Goal: Task Accomplishment & Management: Manage account settings

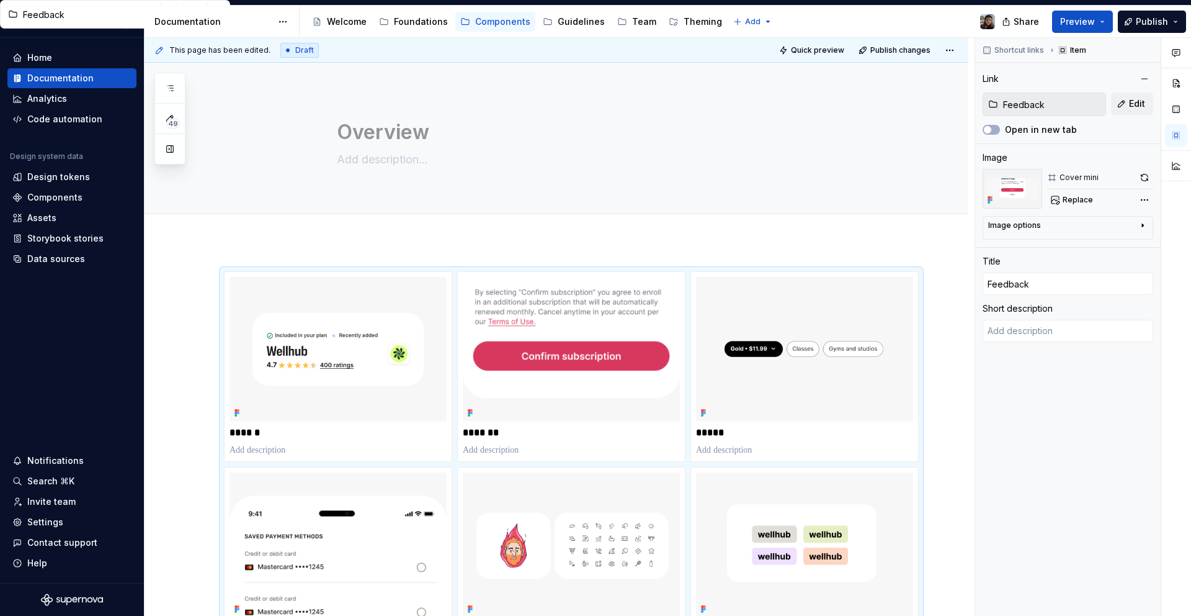
scroll to position [473, 0]
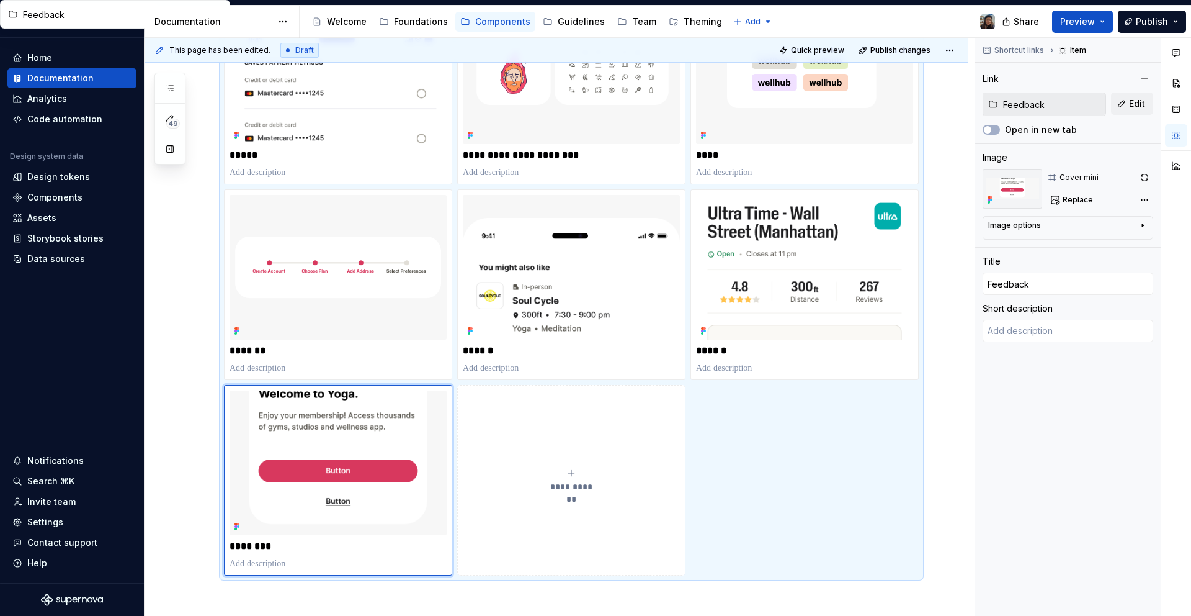
click at [1085, 35] on div "Share Preview Publish" at bounding box center [1098, 22] width 186 height 32
click at [1086, 25] on span "Preview" at bounding box center [1077, 22] width 35 height 12
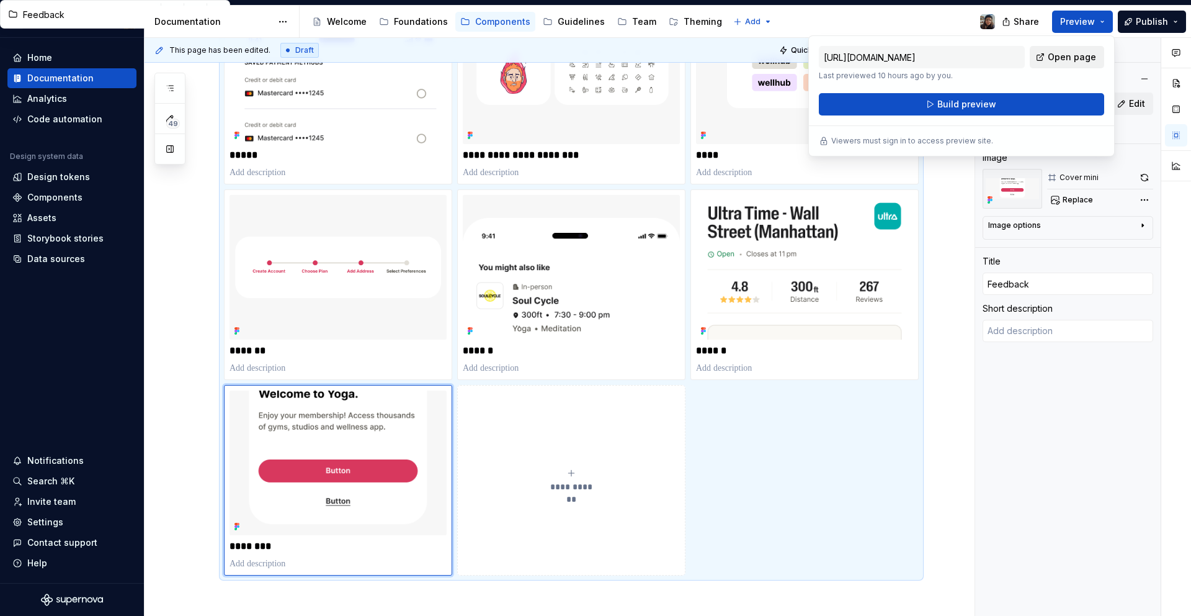
click at [1092, 52] on span "Open page" at bounding box center [1072, 57] width 48 height 12
type textarea "*"
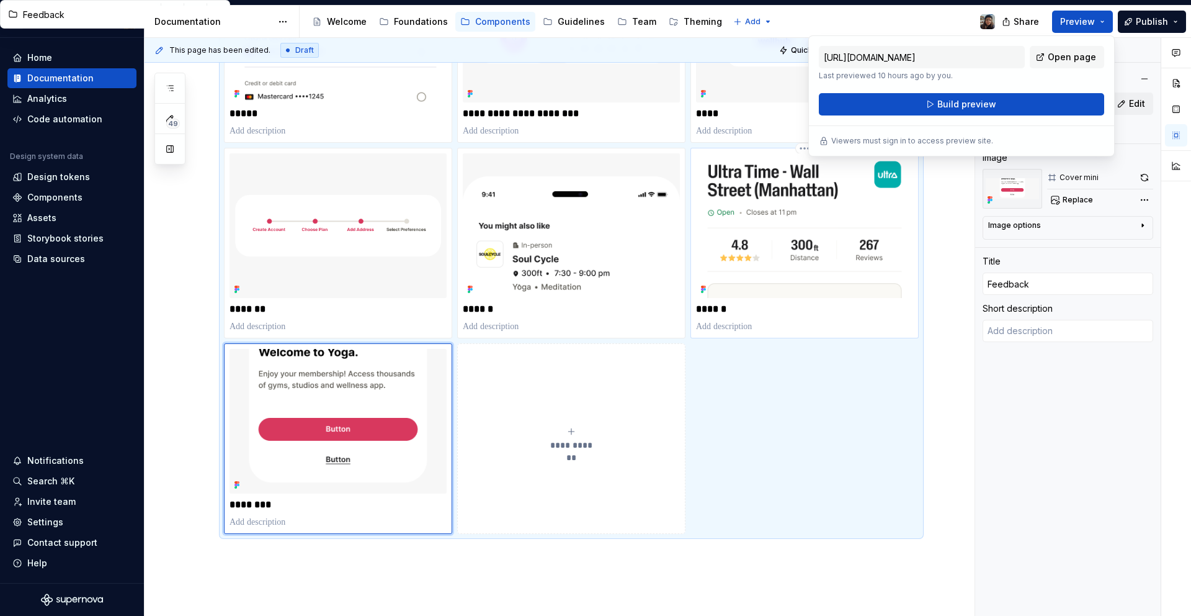
type input "Rating"
click at [810, 279] on img at bounding box center [804, 225] width 217 height 145
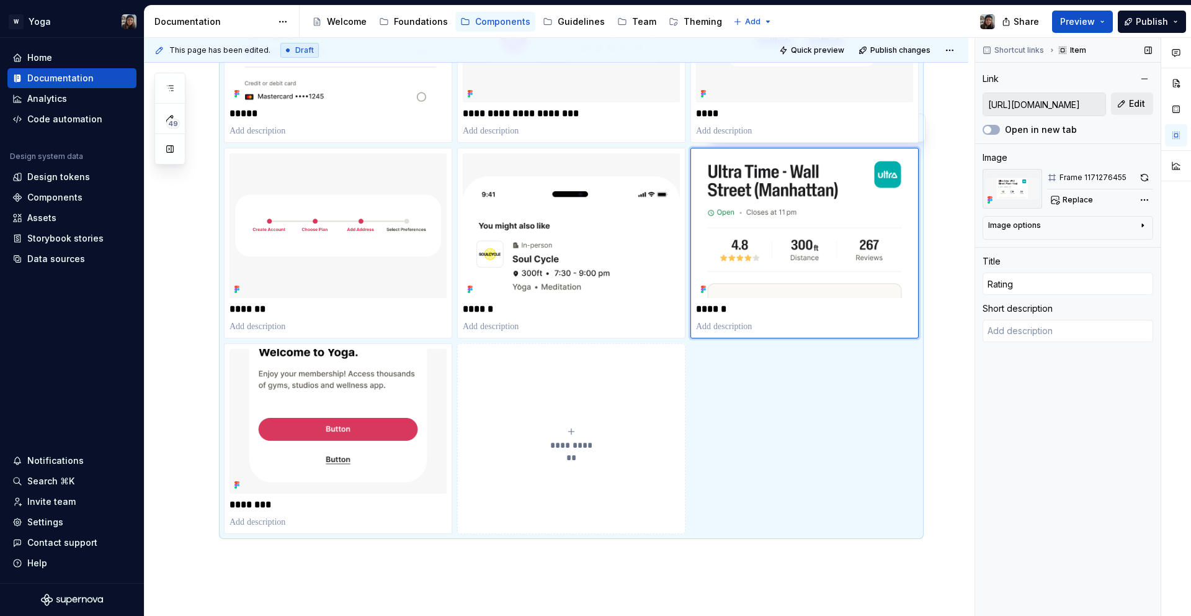
click at [1129, 98] on span "Edit" at bounding box center [1137, 103] width 16 height 12
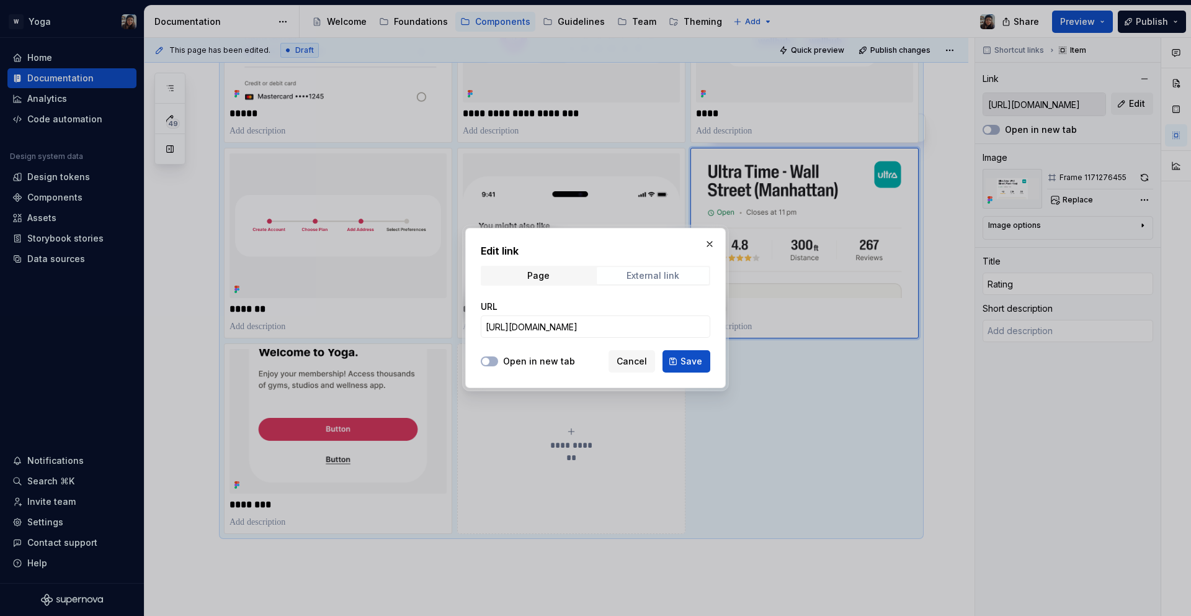
click at [598, 273] on span "External link" at bounding box center [653, 275] width 112 height 17
click at [588, 276] on span "Page" at bounding box center [538, 275] width 112 height 17
click at [601, 333] on button "Select page" at bounding box center [596, 326] width 230 height 22
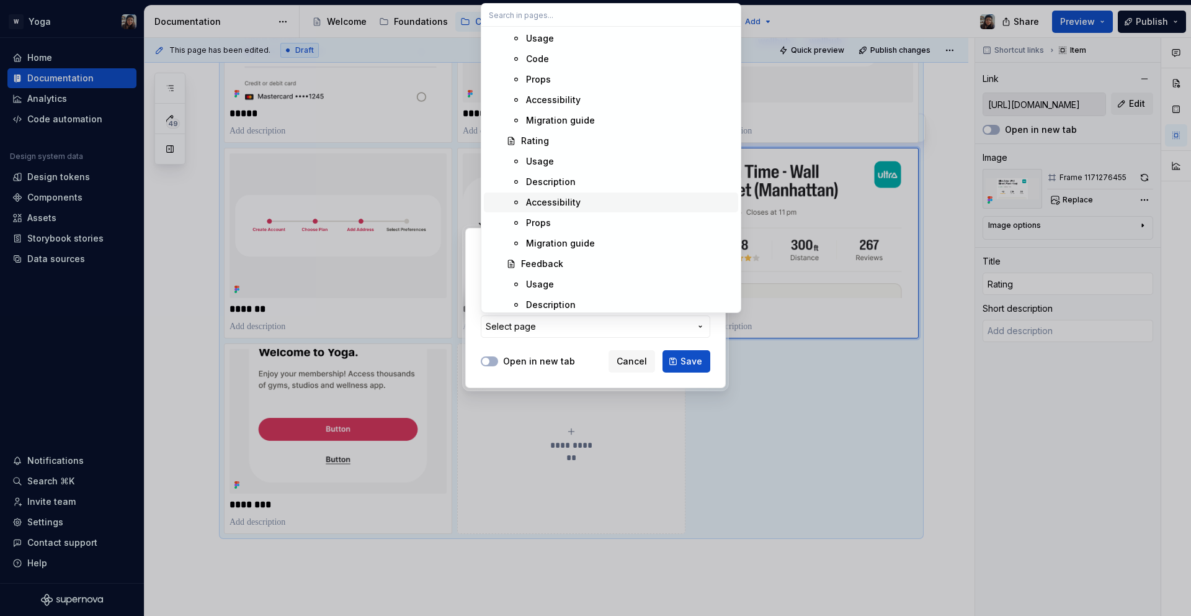
scroll to position [1577, 0]
click at [552, 133] on span "Rating" at bounding box center [611, 142] width 254 height 20
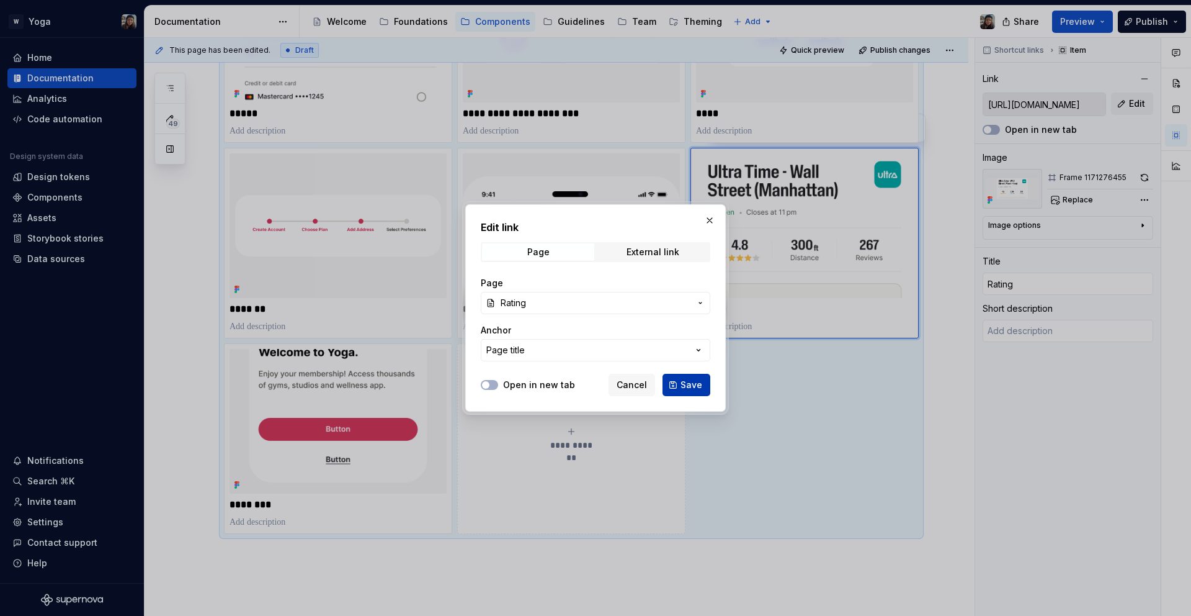
click at [692, 381] on span "Save" at bounding box center [692, 384] width 22 height 12
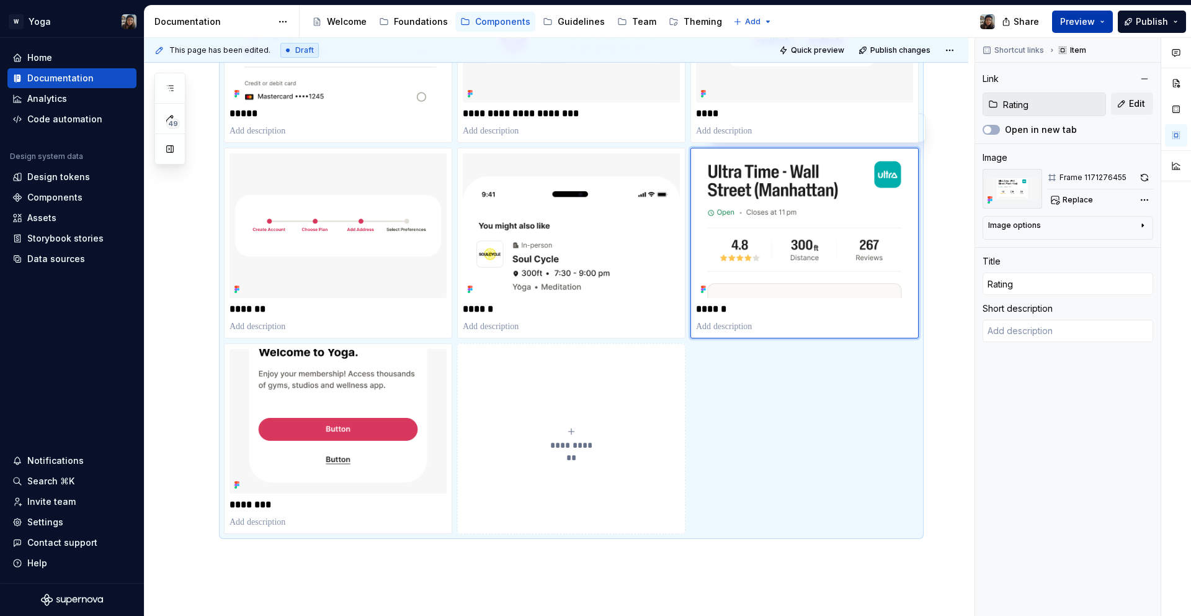
click at [1091, 20] on span "Preview" at bounding box center [1077, 22] width 35 height 12
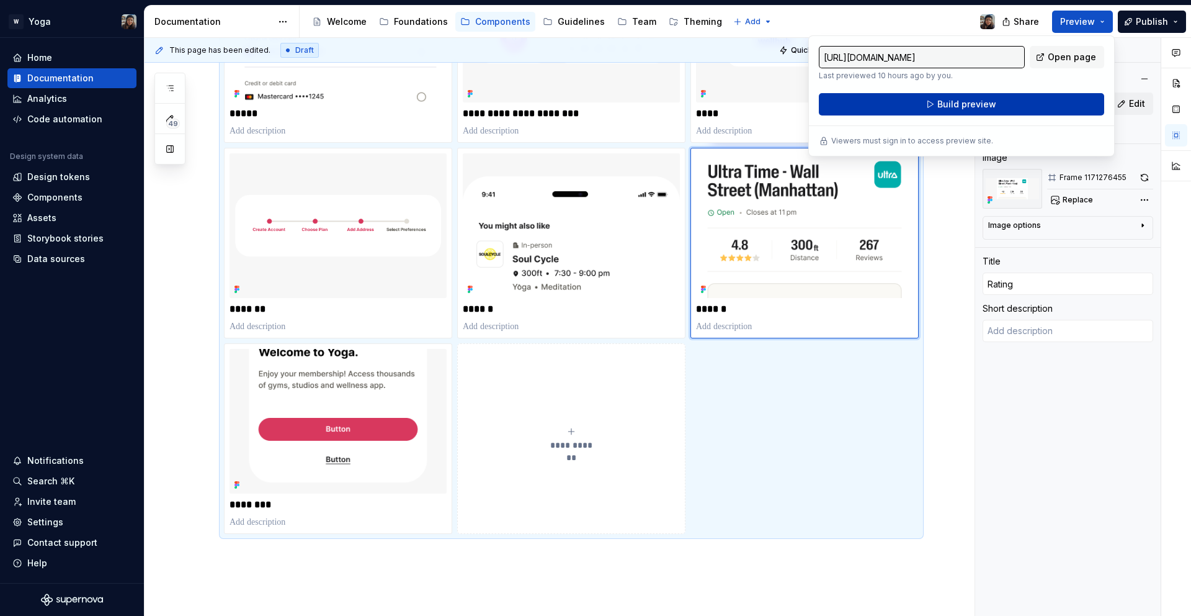
click at [1010, 104] on button "Build preview" at bounding box center [961, 104] width 285 height 22
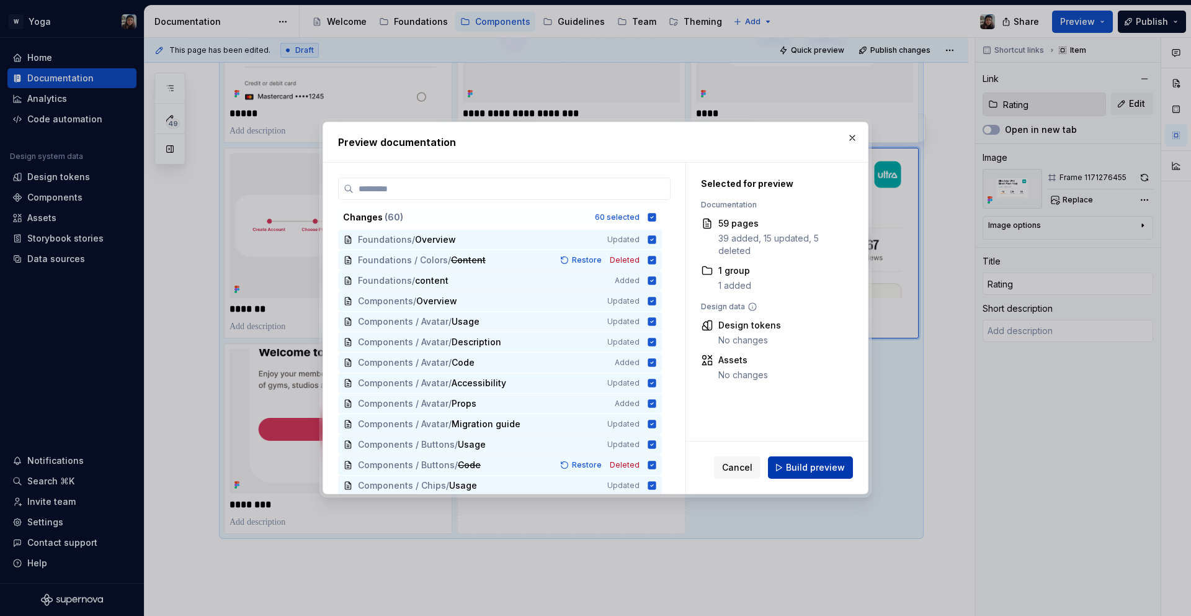
click at [833, 470] on span "Build preview" at bounding box center [815, 467] width 59 height 12
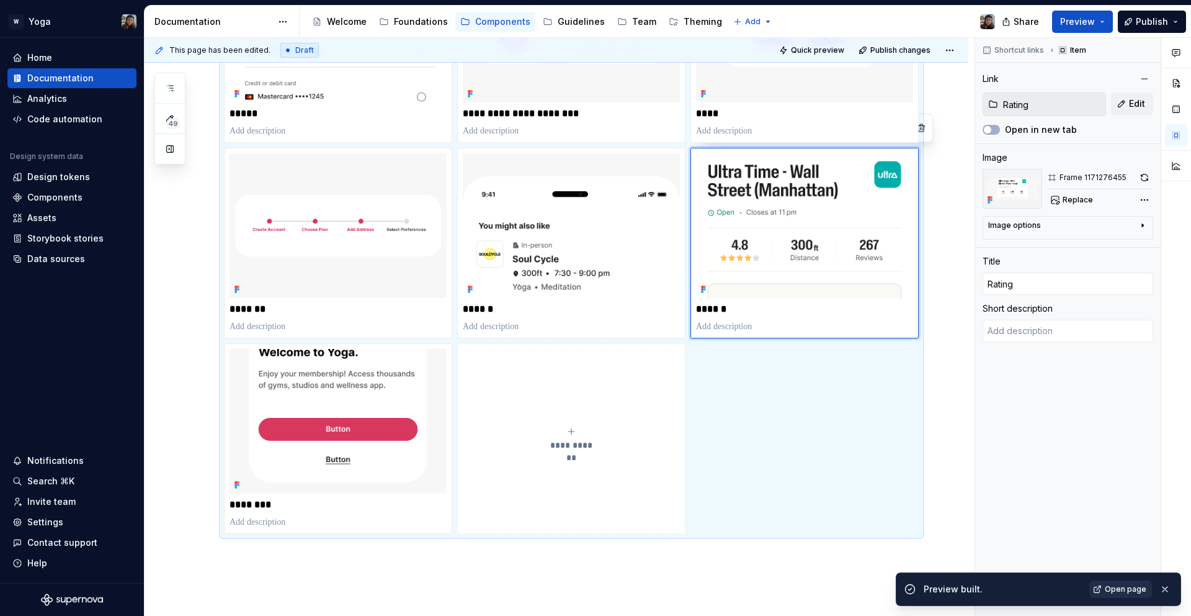
click at [1114, 584] on span "Open page" at bounding box center [1126, 589] width 42 height 10
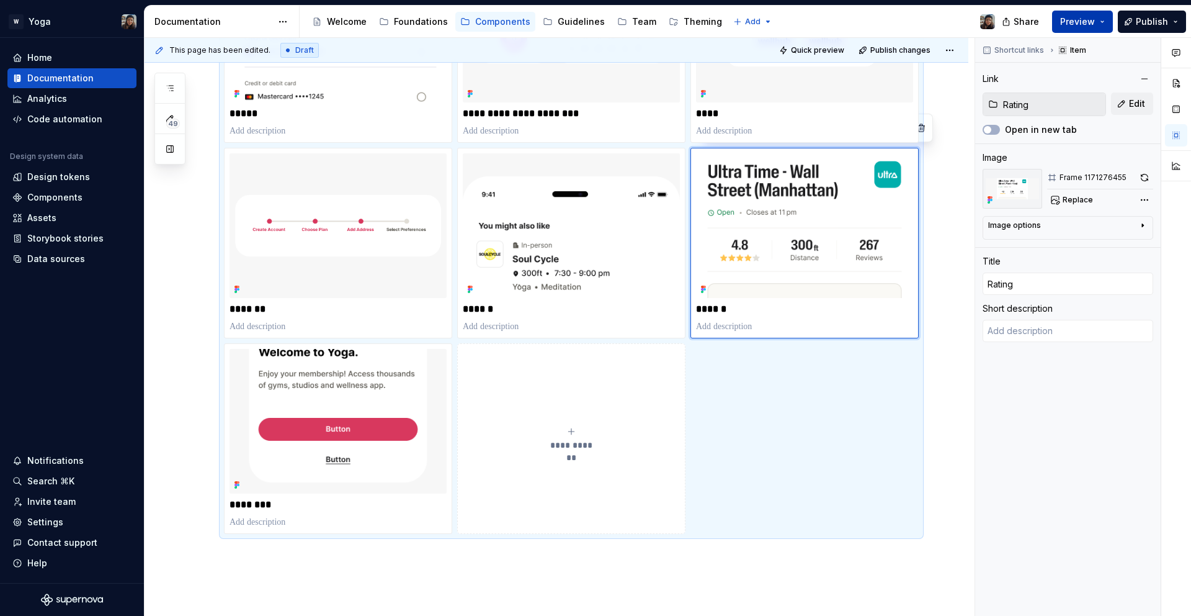
click at [1101, 11] on button "Preview" at bounding box center [1082, 22] width 61 height 22
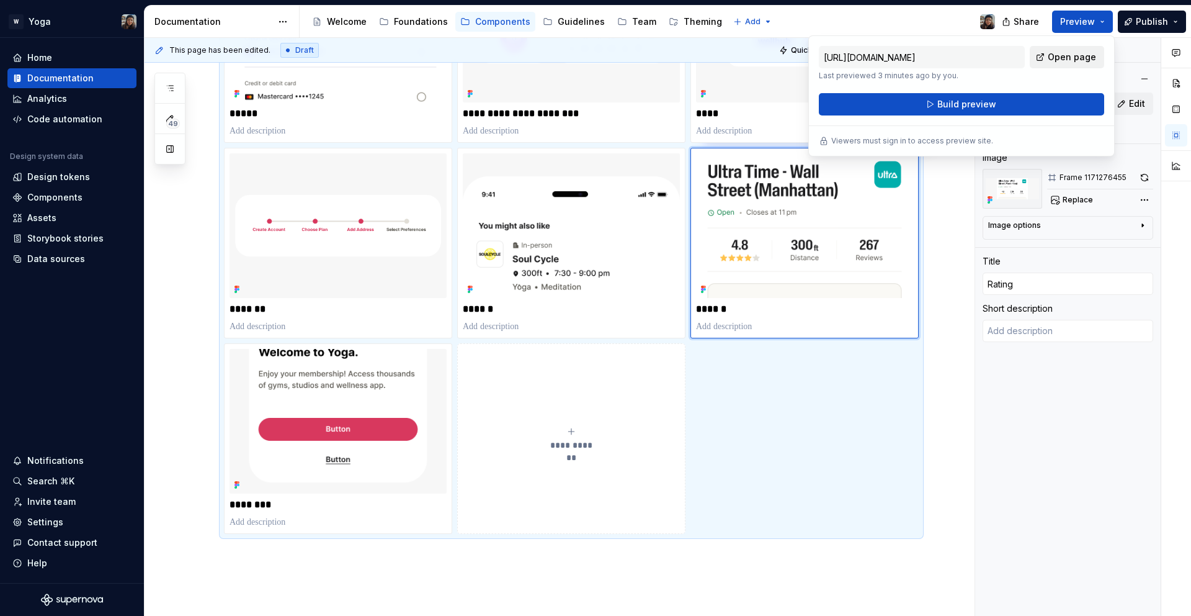
click at [1085, 47] on link "Open page" at bounding box center [1067, 57] width 74 height 22
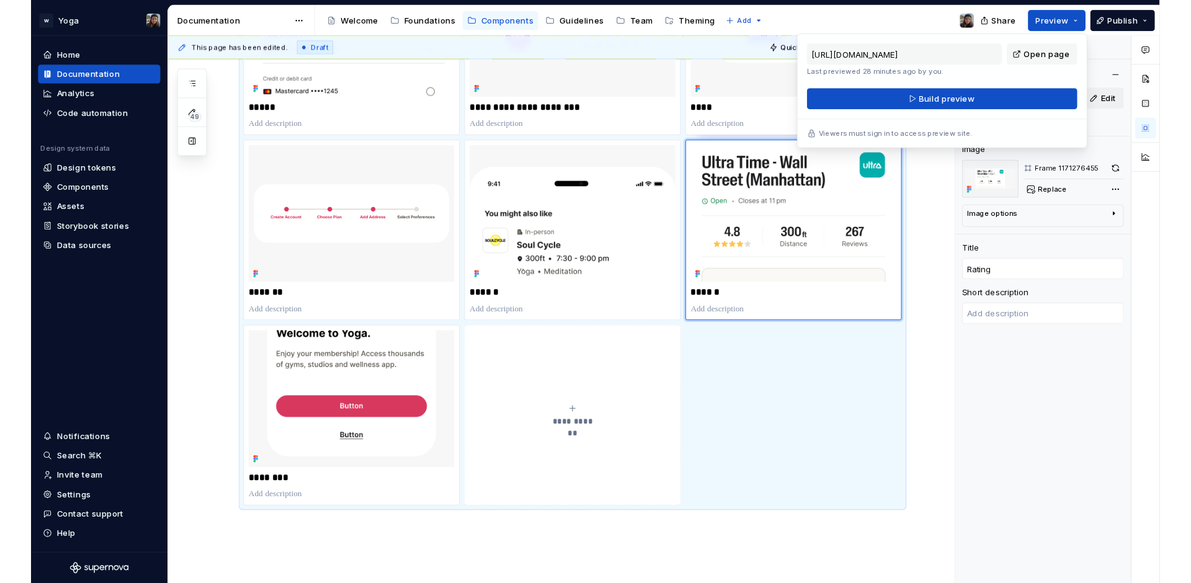
scroll to position [515, 0]
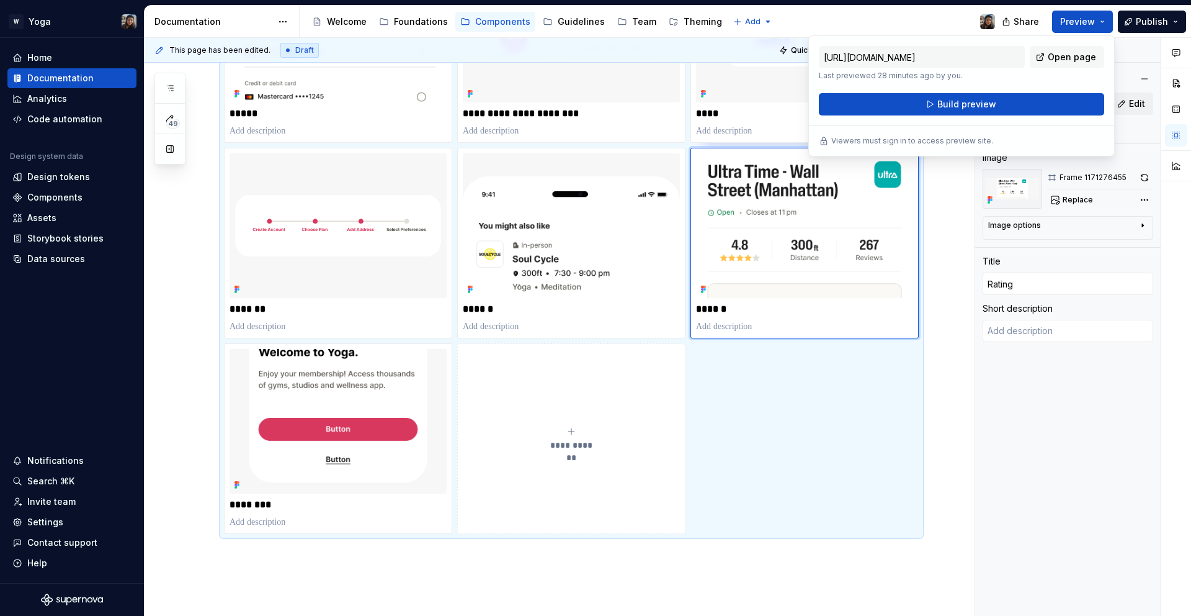
click at [820, 405] on div "**********" at bounding box center [571, 144] width 695 height 777
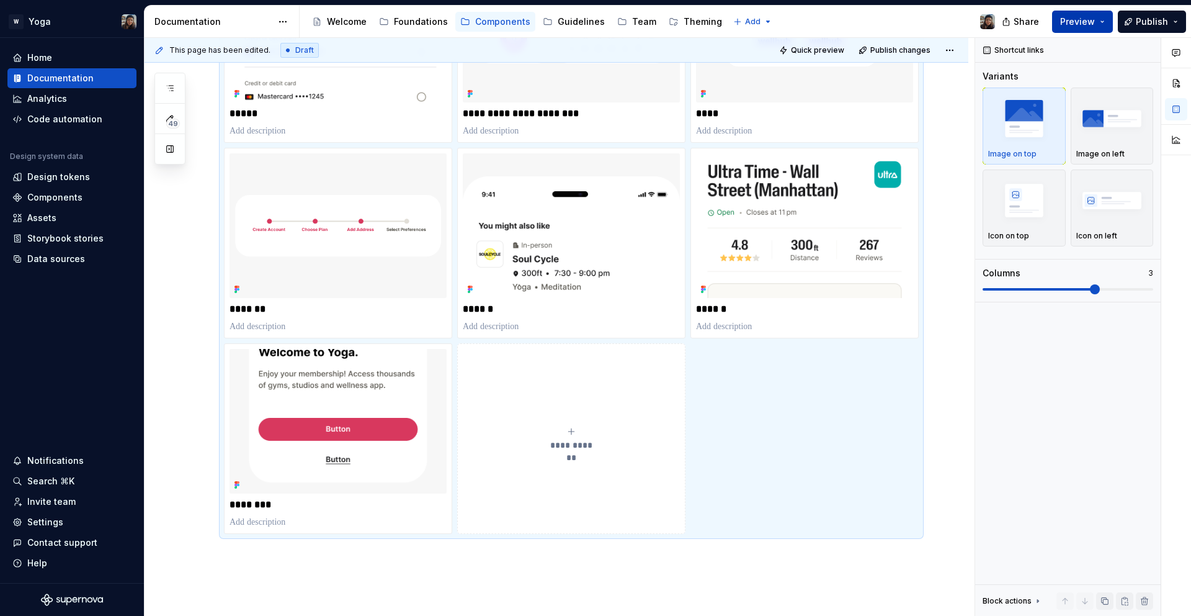
click at [1099, 22] on button "Preview" at bounding box center [1082, 22] width 61 height 22
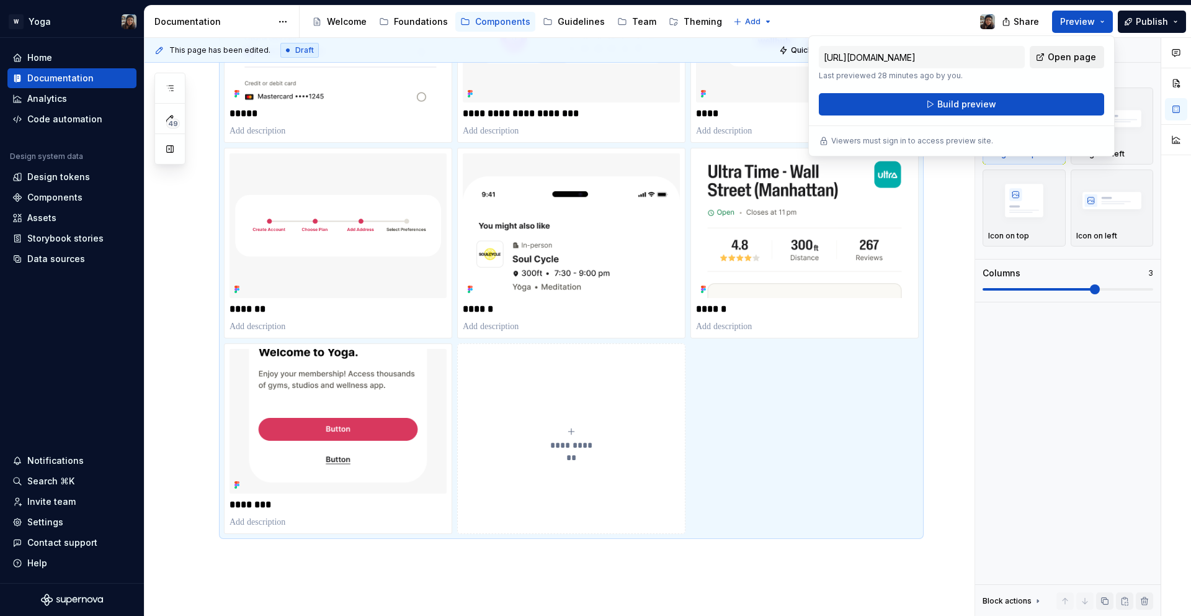
click at [1086, 53] on span "Open page" at bounding box center [1072, 57] width 48 height 12
type textarea "*"
click at [49, 52] on div "Home" at bounding box center [39, 58] width 25 height 12
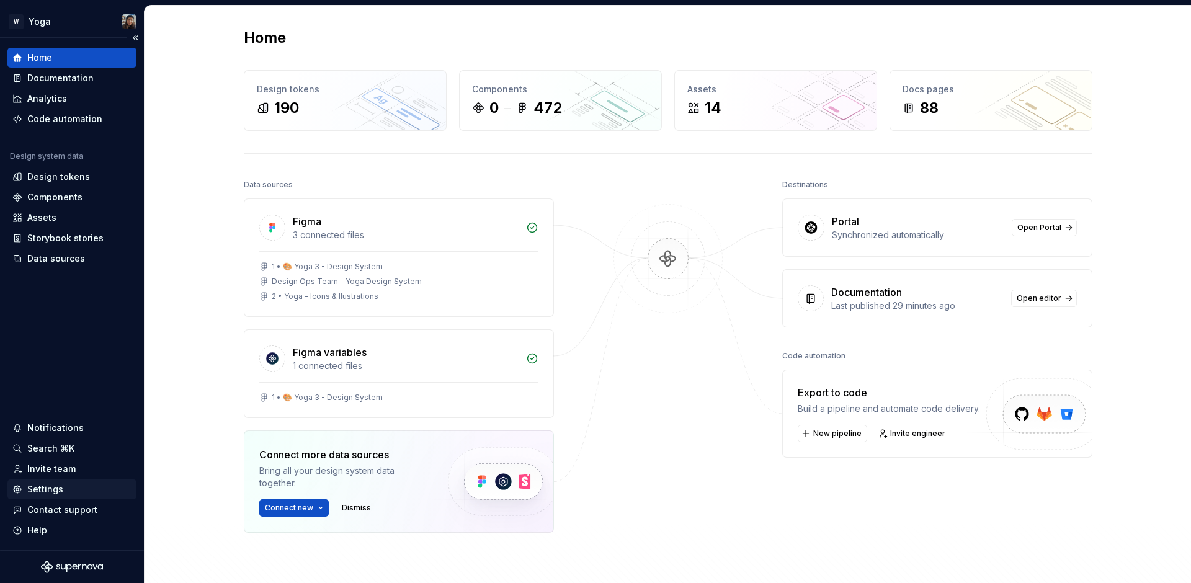
click at [53, 488] on div "Settings" at bounding box center [45, 489] width 36 height 12
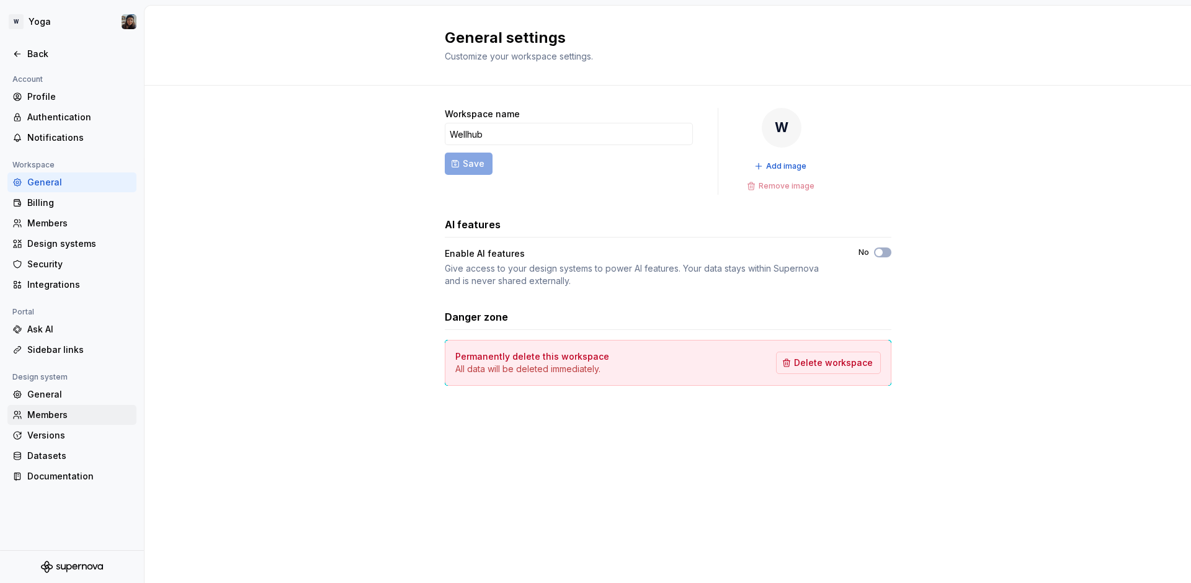
click at [57, 412] on div "Members" at bounding box center [79, 415] width 104 height 12
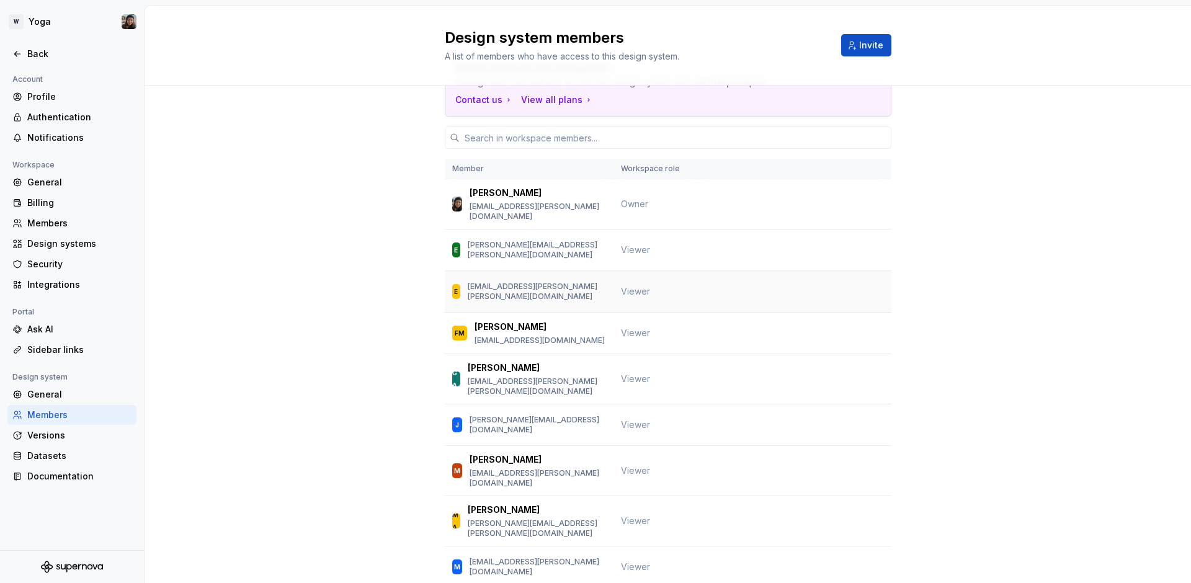
scroll to position [230, 0]
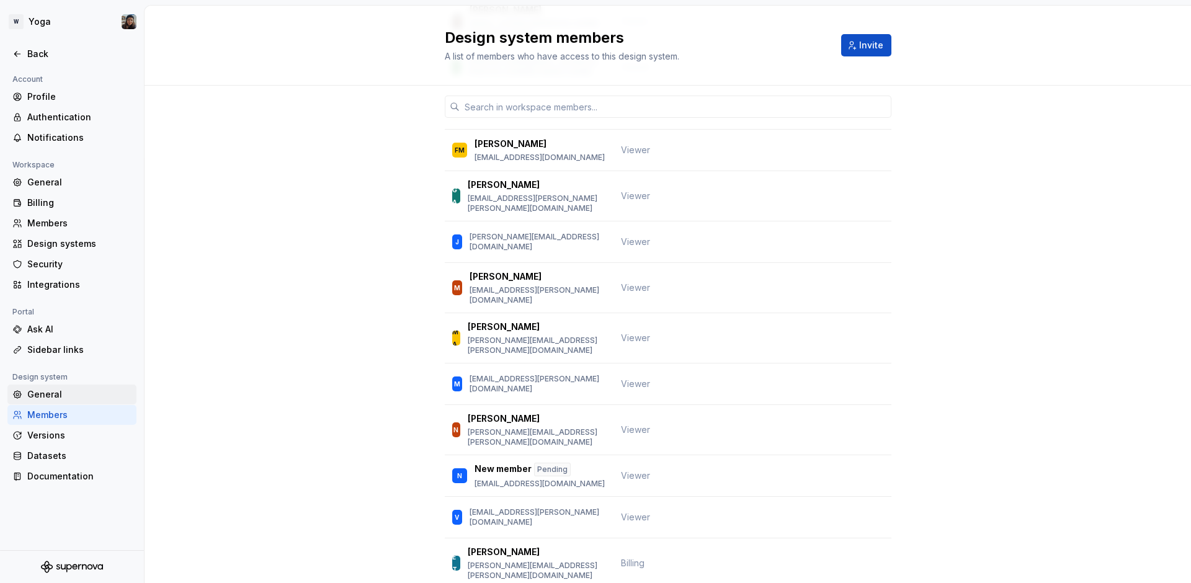
click at [57, 396] on div "General" at bounding box center [79, 394] width 104 height 12
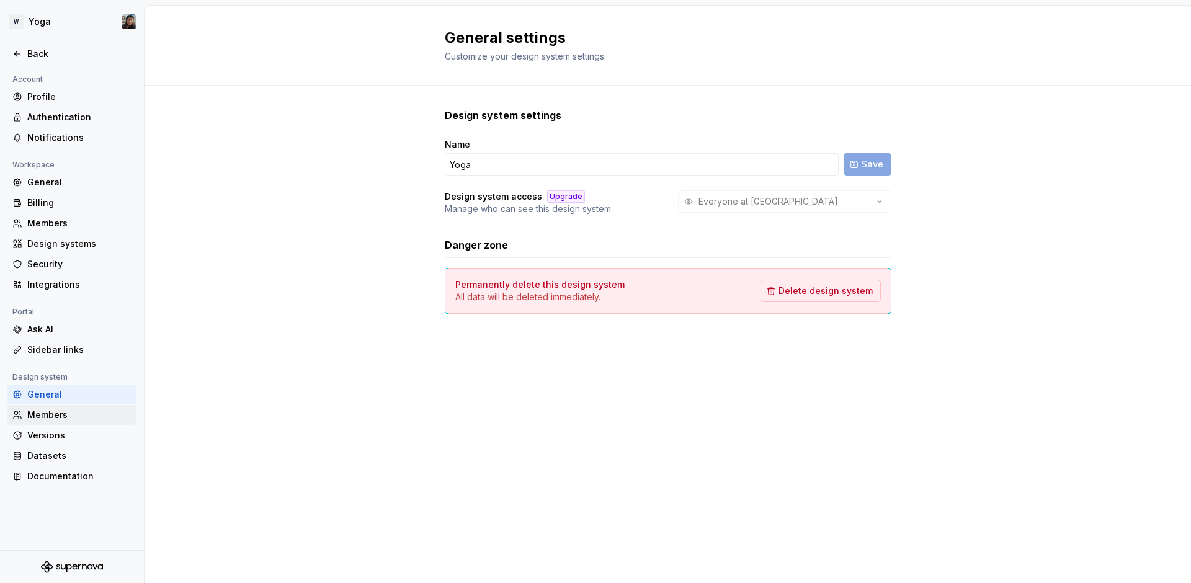
click at [73, 410] on div "Members" at bounding box center [79, 415] width 104 height 12
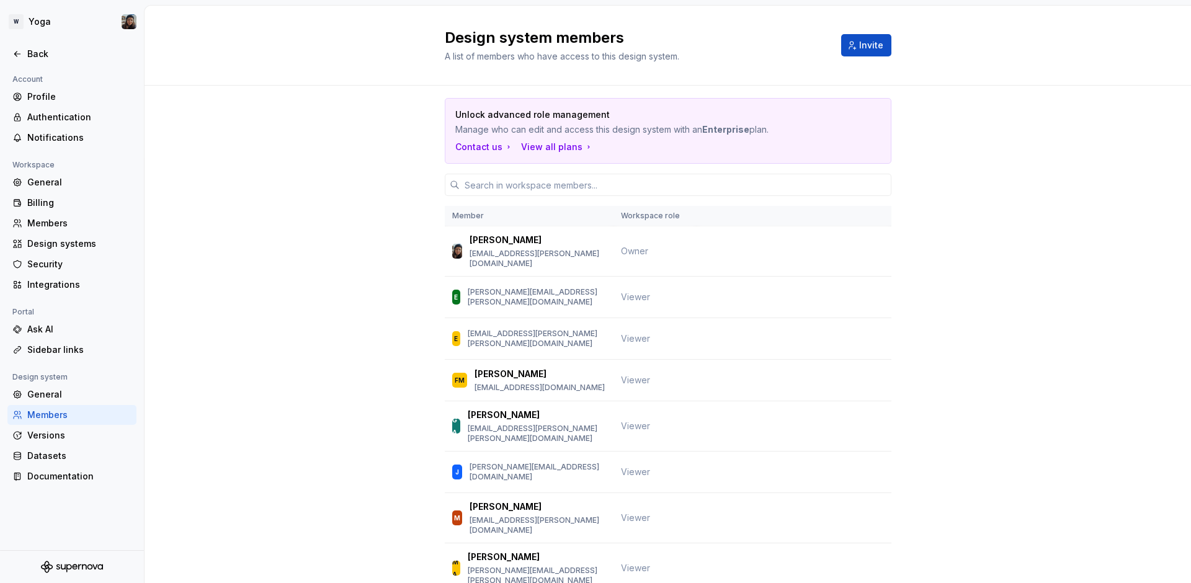
click at [837, 25] on div "Design system members A list of members who have access to this design system. …" at bounding box center [668, 46] width 1047 height 80
click at [842, 38] on button "Invite" at bounding box center [866, 45] width 50 height 22
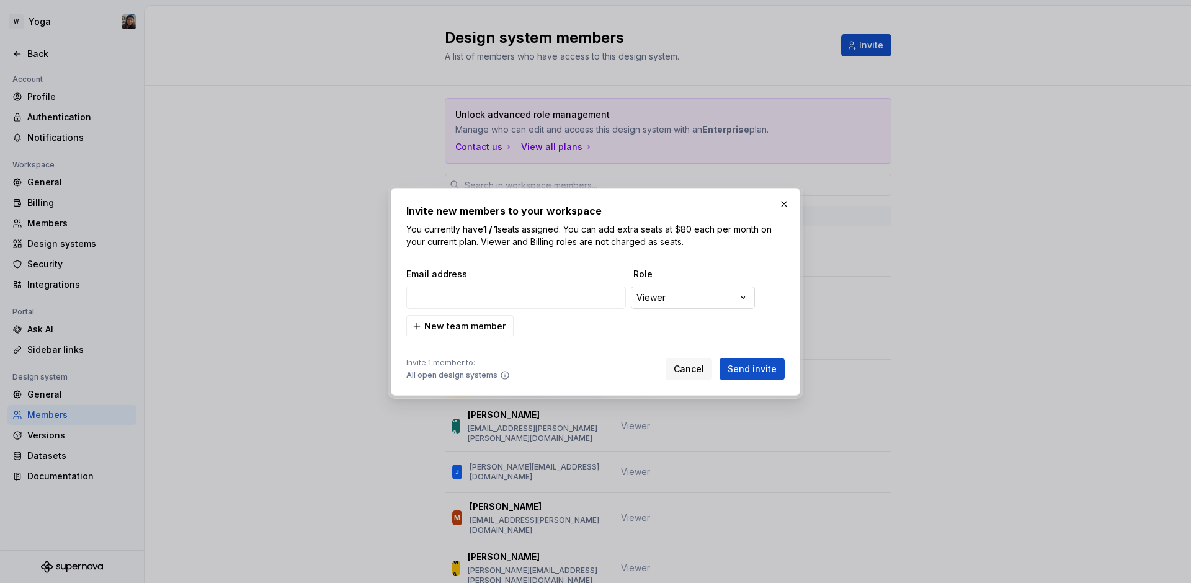
click at [700, 302] on div "**********" at bounding box center [595, 291] width 1191 height 583
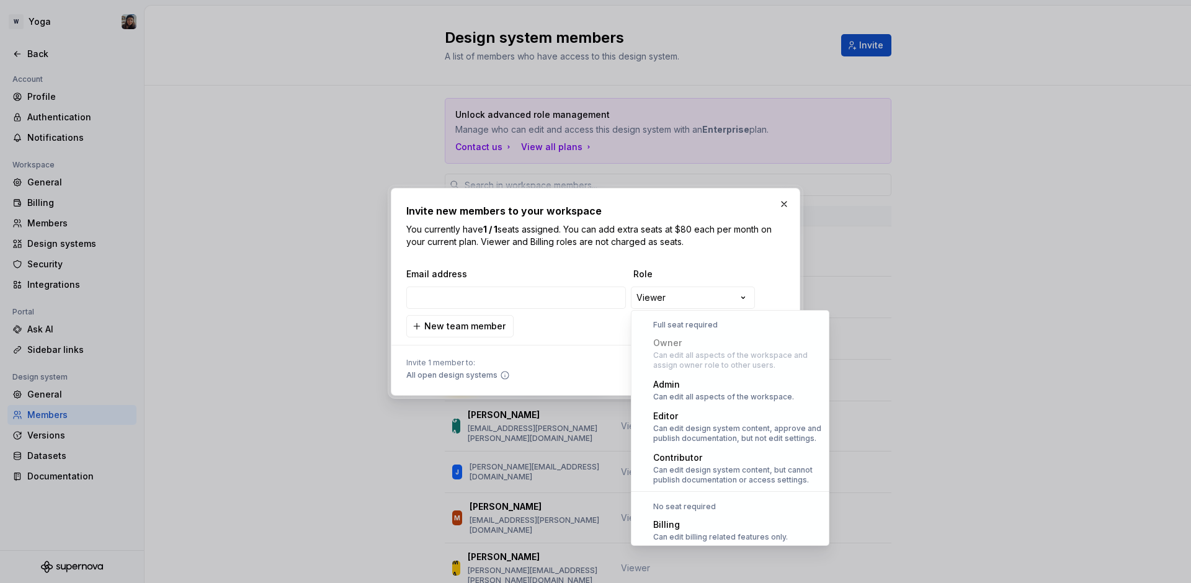
select select "*****"
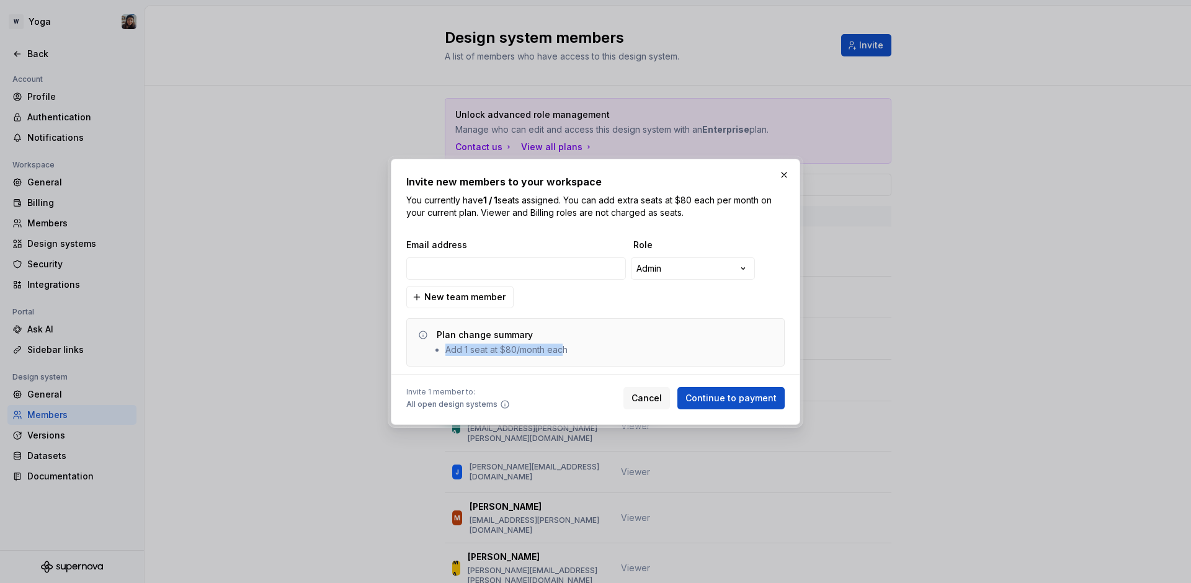
drag, startPoint x: 437, startPoint y: 346, endPoint x: 564, endPoint y: 346, distance: 127.2
click at [564, 346] on li "Add 1 seat at $80/month each" at bounding box center [507, 350] width 122 height 12
click at [537, 253] on div "**********" at bounding box center [595, 303] width 378 height 128
click at [533, 258] on input "email" at bounding box center [516, 269] width 220 height 22
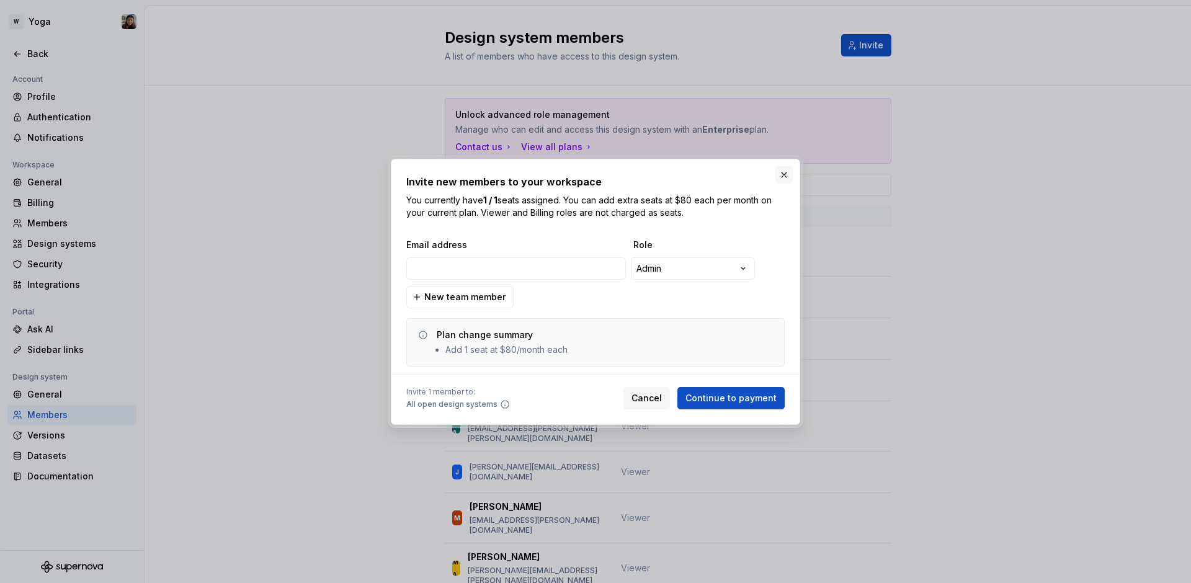
click at [786, 177] on button "button" at bounding box center [784, 174] width 17 height 17
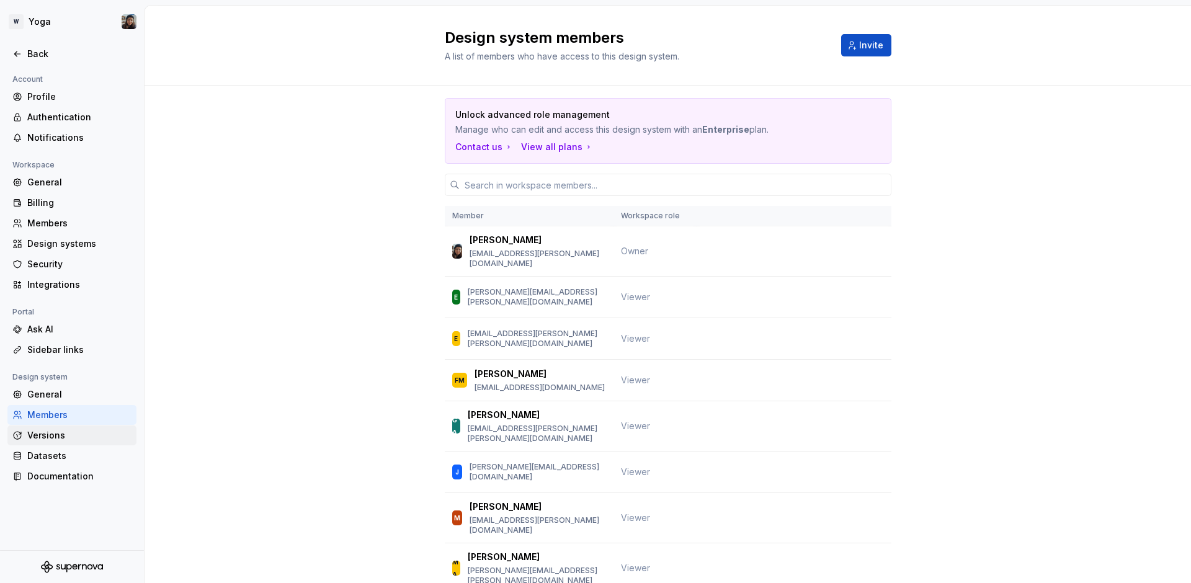
click at [63, 426] on div "Versions" at bounding box center [71, 436] width 129 height 20
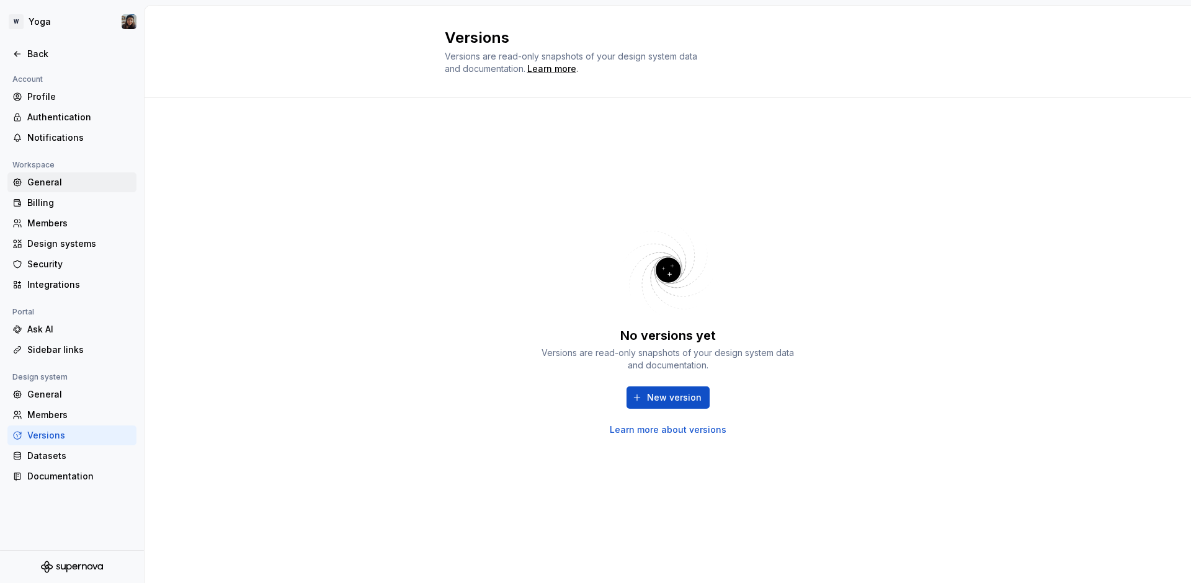
click at [61, 184] on div "General" at bounding box center [79, 182] width 104 height 12
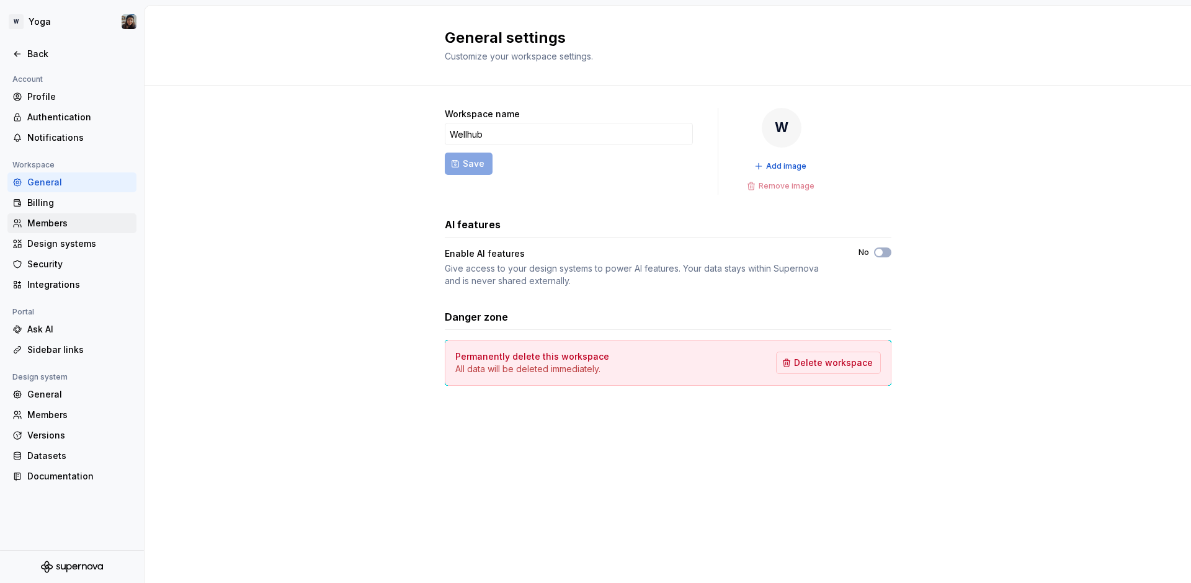
click at [74, 218] on div "Members" at bounding box center [79, 223] width 104 height 12
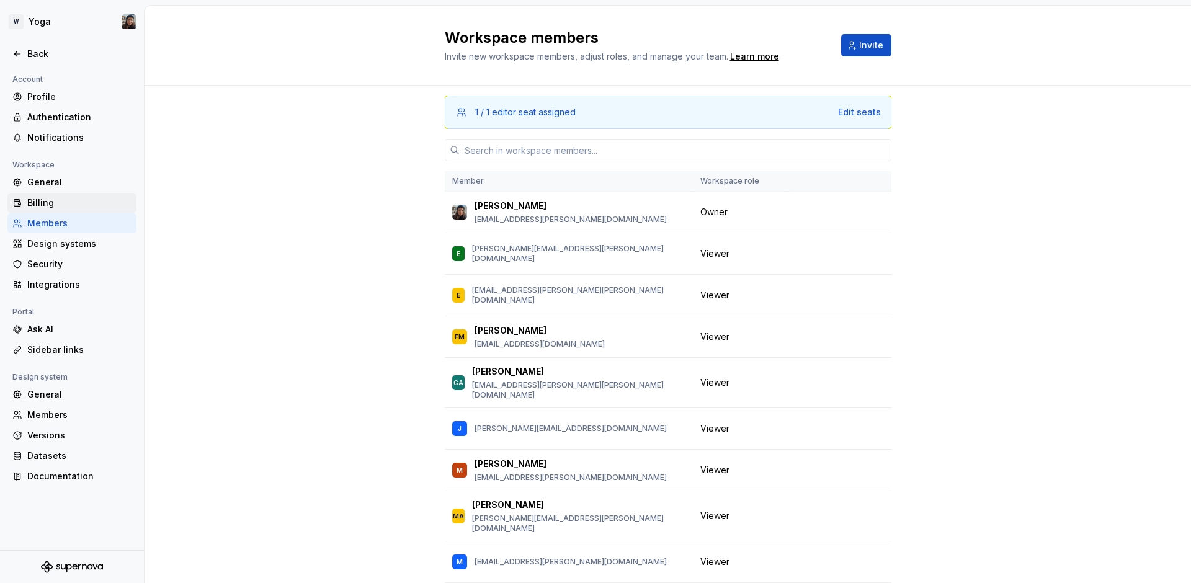
click at [79, 206] on div "Billing" at bounding box center [79, 203] width 104 height 12
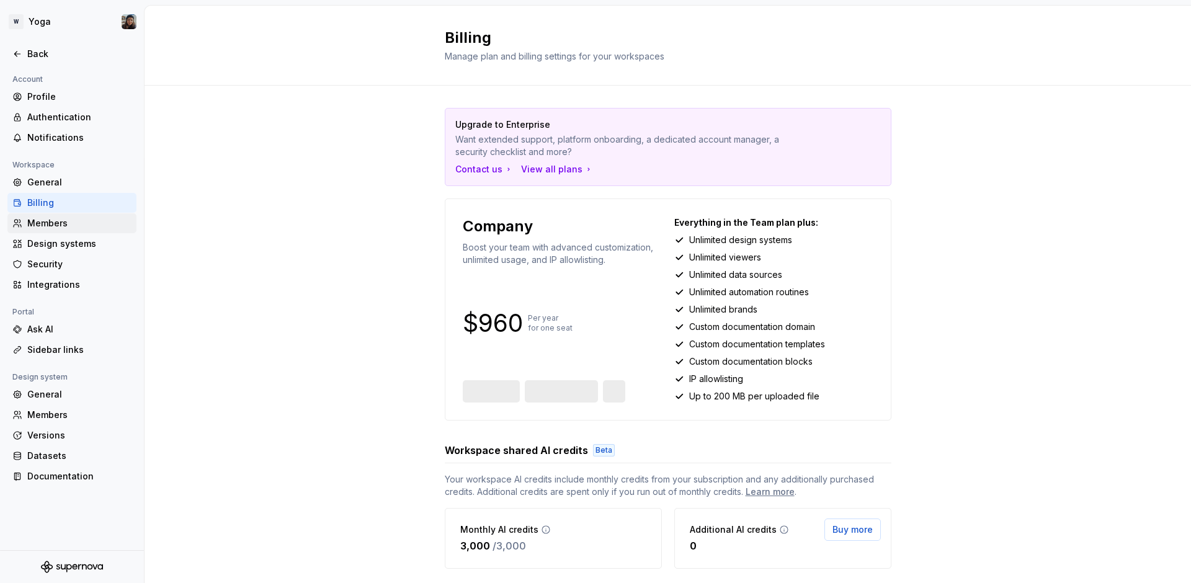
click at [75, 222] on div "Members" at bounding box center [79, 223] width 104 height 12
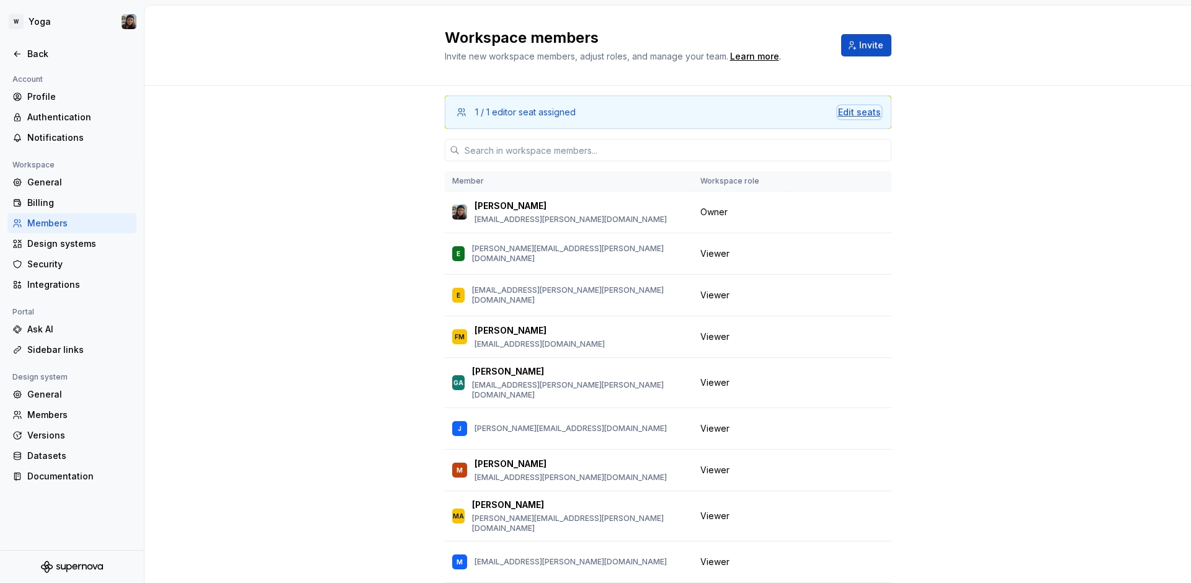
click at [860, 110] on div "Edit seats" at bounding box center [859, 112] width 43 height 12
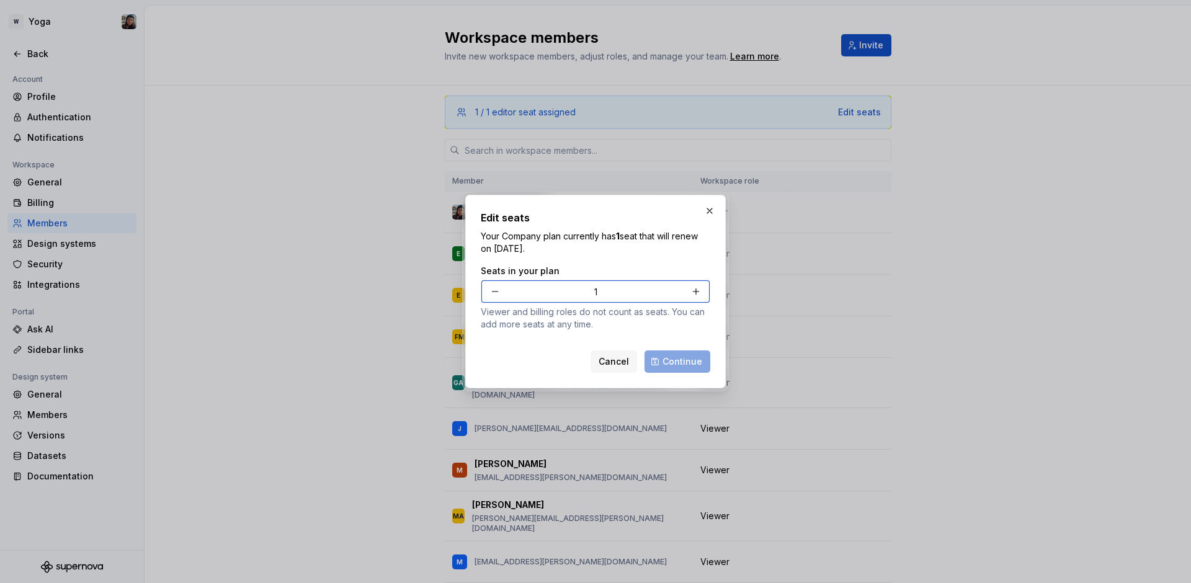
click at [697, 288] on button "button" at bounding box center [696, 291] width 22 height 22
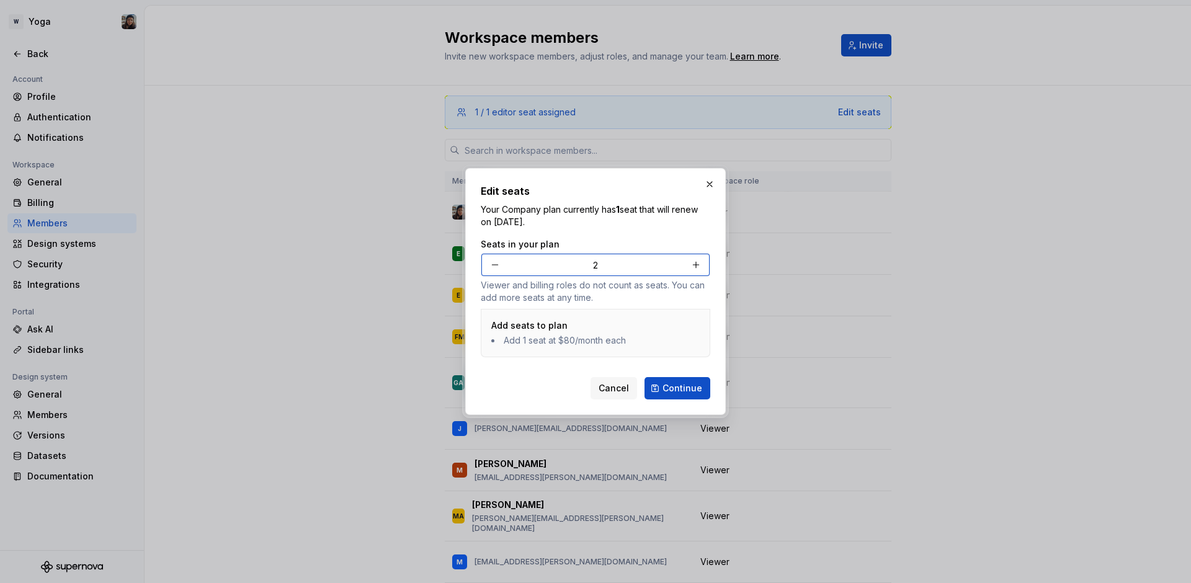
click at [486, 258] on button "button" at bounding box center [495, 265] width 22 height 22
type input "1"
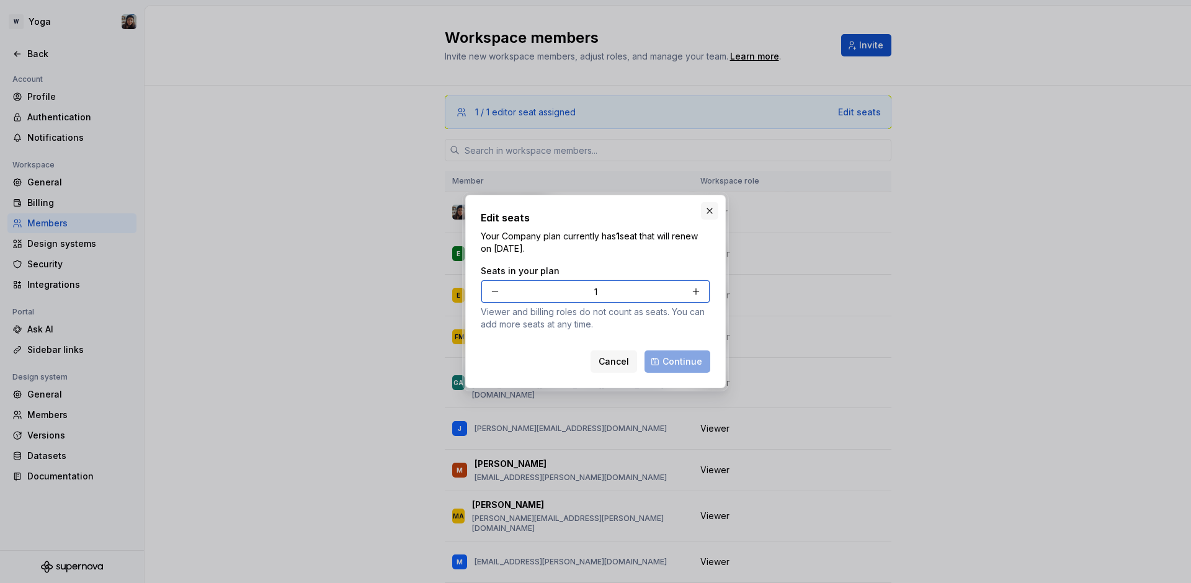
click at [707, 208] on button "button" at bounding box center [709, 210] width 17 height 17
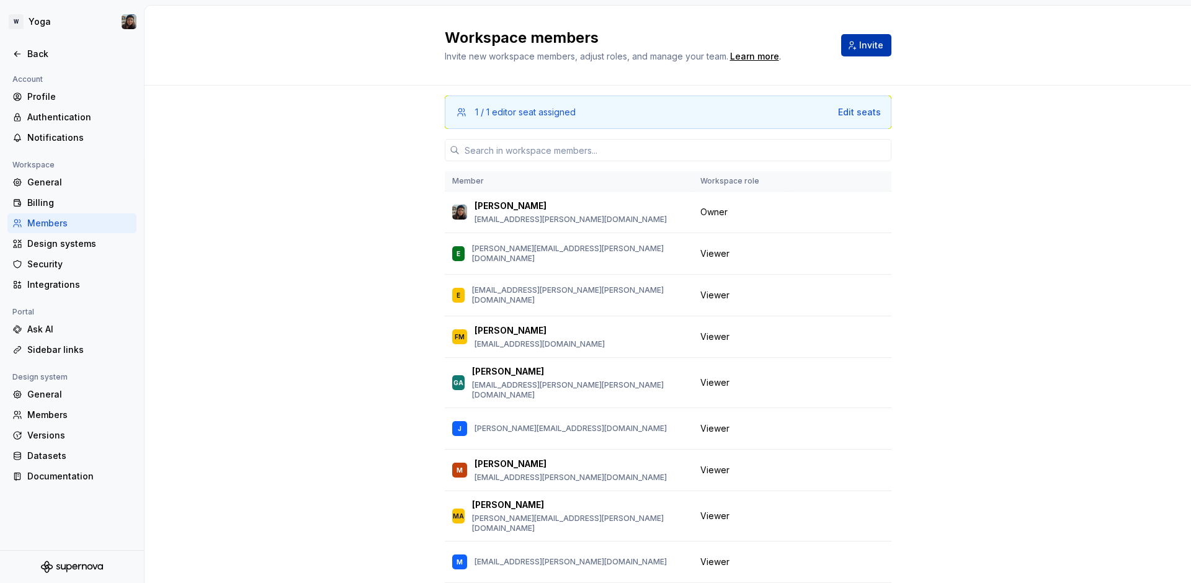
click at [860, 44] on span "Invite" at bounding box center [871, 45] width 24 height 12
click at [866, 115] on div "Edit seats" at bounding box center [859, 112] width 43 height 12
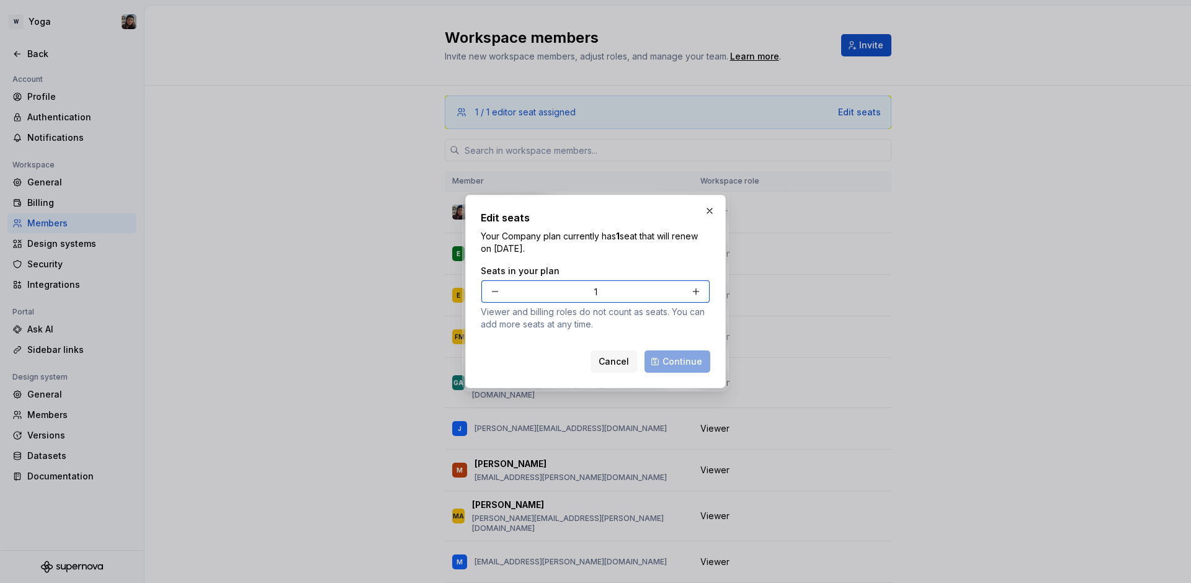
click at [696, 286] on button "button" at bounding box center [696, 291] width 22 height 22
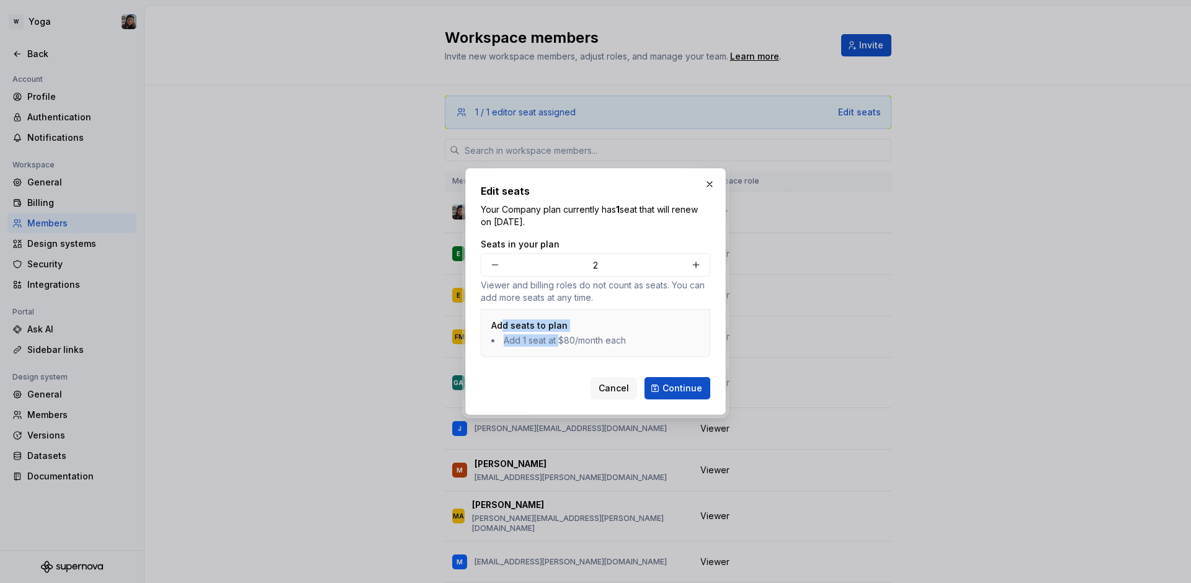
drag, startPoint x: 501, startPoint y: 328, endPoint x: 558, endPoint y: 338, distance: 57.2
click at [558, 338] on div "Add seats to plan Add 1 seat at $80/month each" at bounding box center [595, 333] width 208 height 27
click at [558, 338] on li "Add 1 seat at $80/month each" at bounding box center [595, 340] width 208 height 12
drag, startPoint x: 521, startPoint y: 338, endPoint x: 606, endPoint y: 334, distance: 85.1
click at [606, 334] on li "Add 1 seat at $80/month each" at bounding box center [595, 340] width 208 height 12
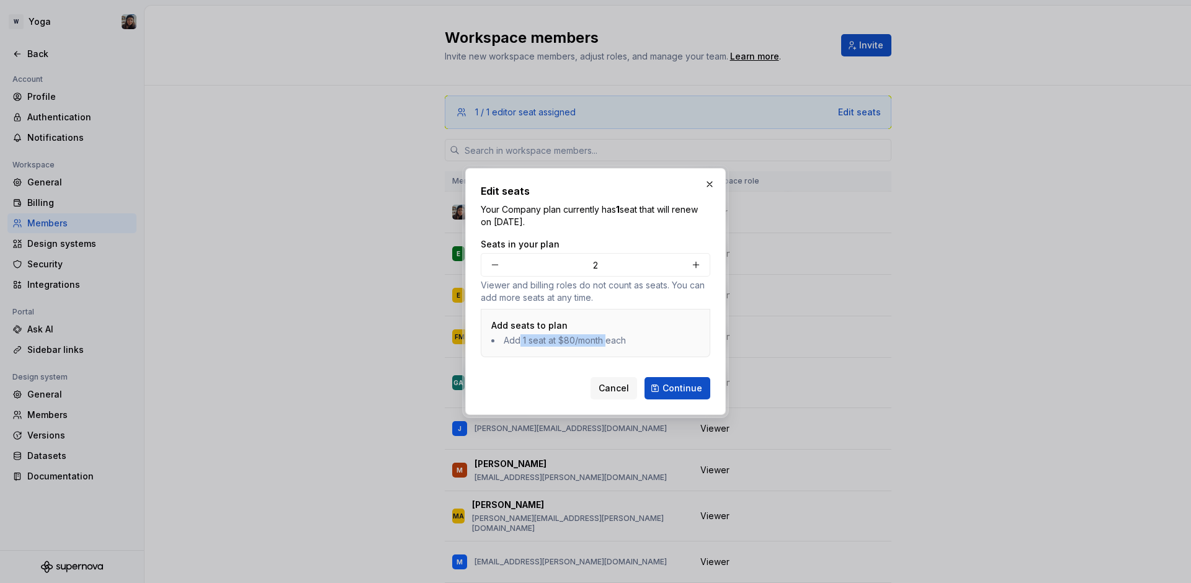
click at [606, 334] on li "Add 1 seat at $80/month each" at bounding box center [595, 340] width 208 height 12
click at [497, 264] on button "button" at bounding box center [495, 265] width 22 height 22
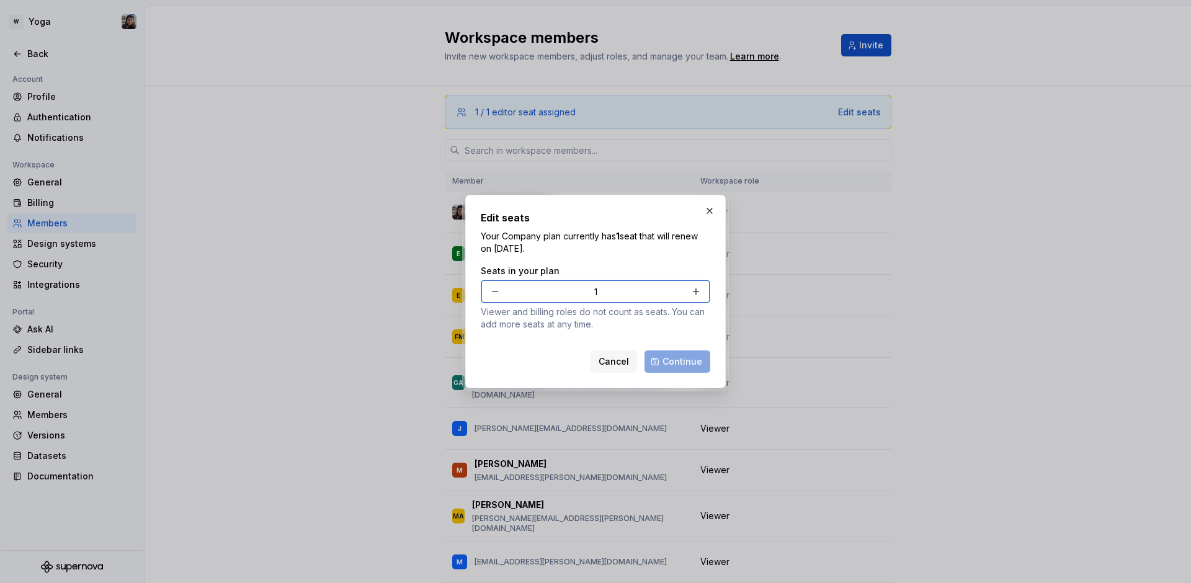
click at [712, 286] on div "Edit seats Your Company plan currently has 1 seat that will renew on March 28, …" at bounding box center [595, 292] width 261 height 194
click at [701, 291] on button "button" at bounding box center [696, 291] width 22 height 22
type input "2"
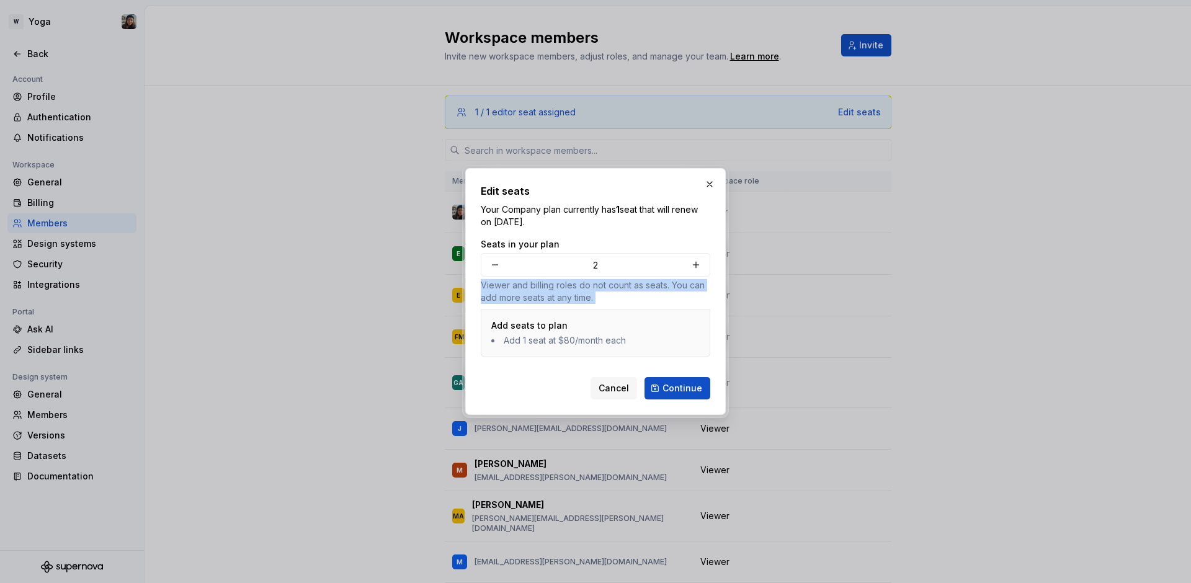
drag, startPoint x: 485, startPoint y: 279, endPoint x: 601, endPoint y: 304, distance: 118.2
click at [601, 304] on div "Seats in your plan 2 Viewer and billing roles do not count as seats. You can ad…" at bounding box center [596, 300] width 230 height 124
click at [715, 182] on button "button" at bounding box center [709, 184] width 17 height 17
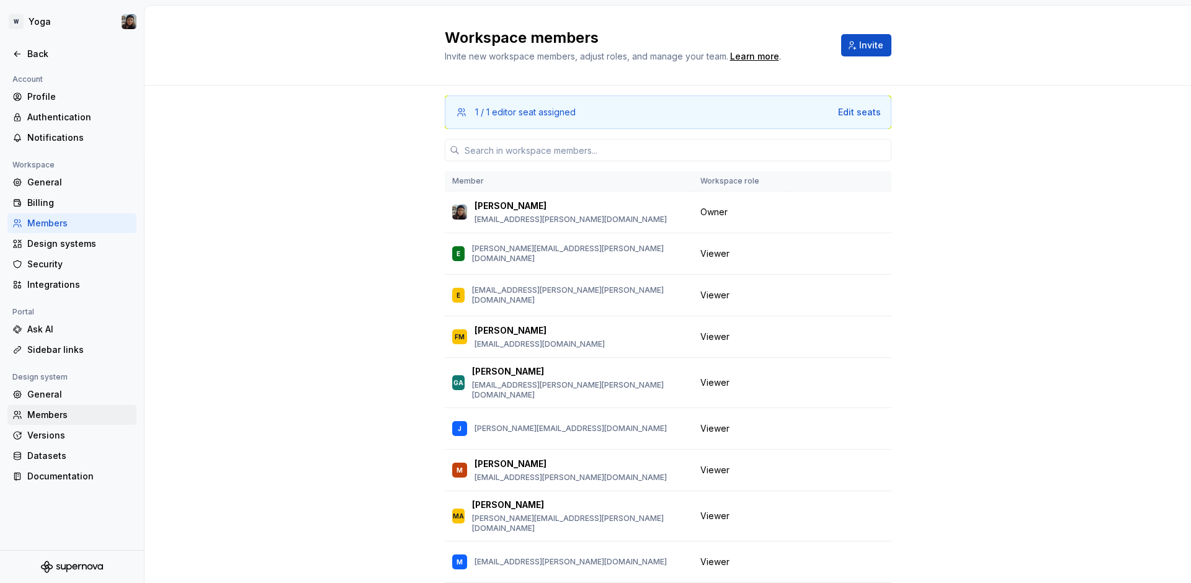
click at [47, 416] on div "Members" at bounding box center [79, 415] width 104 height 12
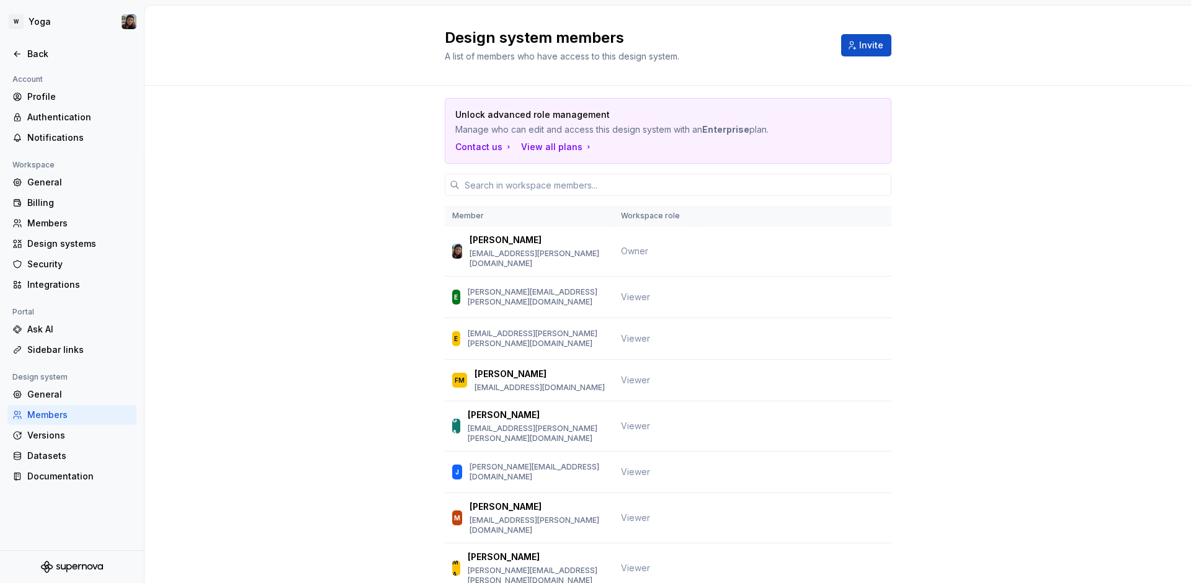
click at [846, 58] on div "Design system members A list of members who have access to this design system. …" at bounding box center [668, 45] width 447 height 35
click at [846, 53] on button "Invite" at bounding box center [866, 45] width 50 height 22
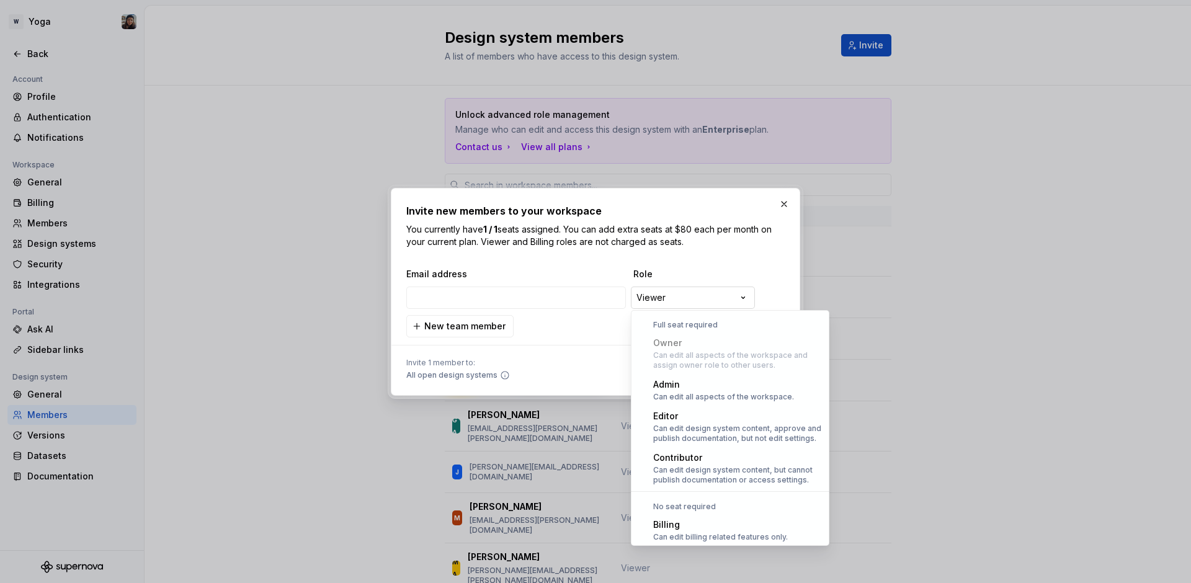
click at [662, 290] on div "**********" at bounding box center [595, 291] width 1191 height 583
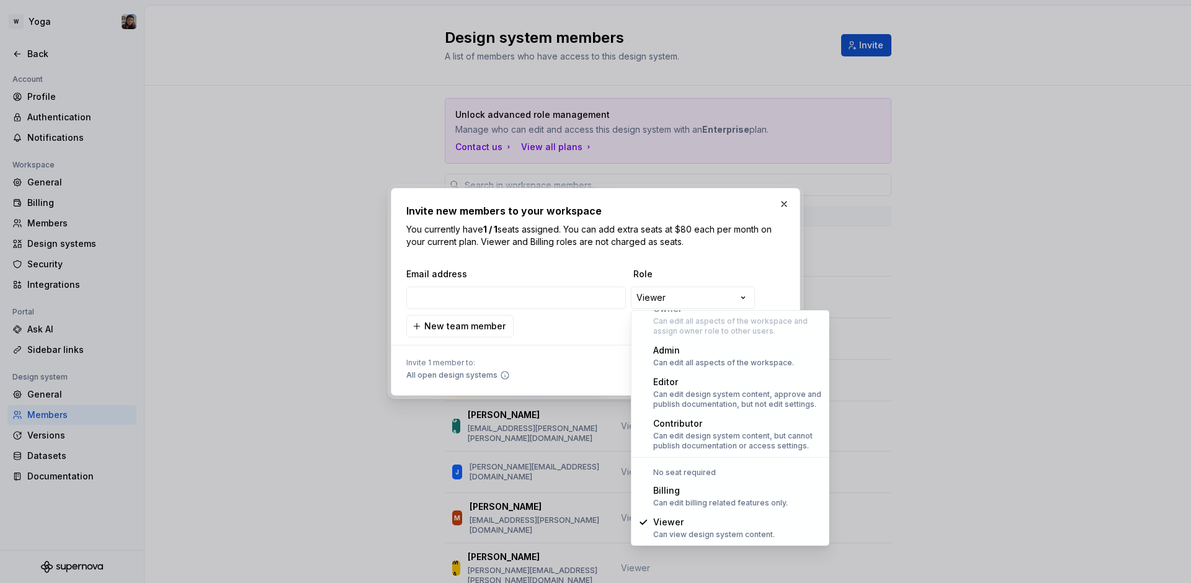
select select "*****"
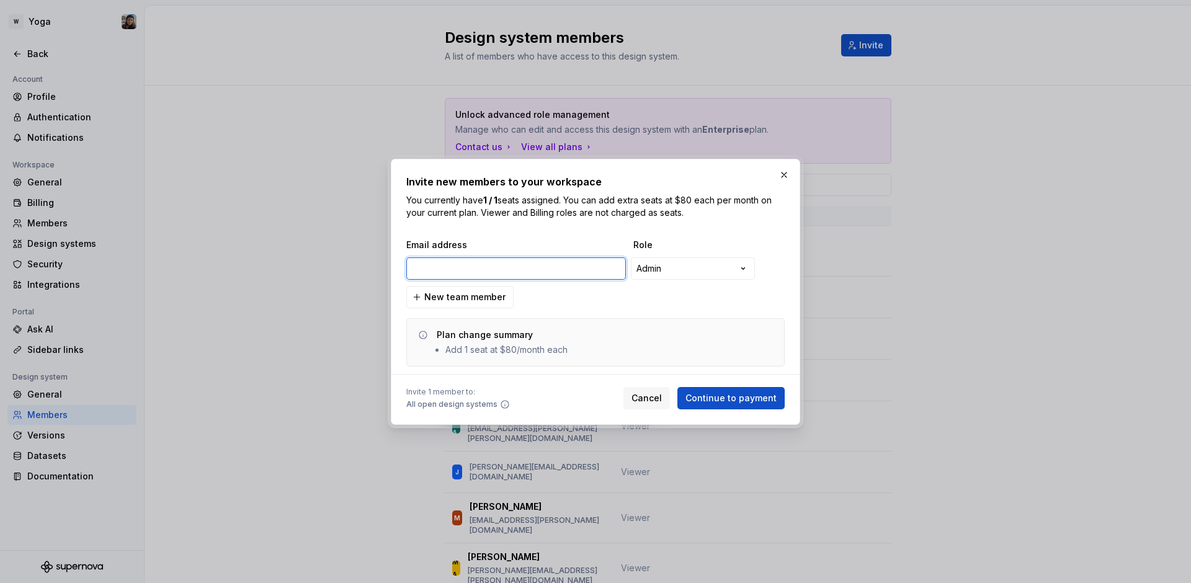
click at [556, 276] on input "email" at bounding box center [516, 269] width 220 height 22
drag, startPoint x: 515, startPoint y: 256, endPoint x: 507, endPoint y: 269, distance: 14.8
click at [513, 259] on div "**********" at bounding box center [594, 268] width 376 height 25
click at [507, 269] on input "s" at bounding box center [516, 269] width 220 height 22
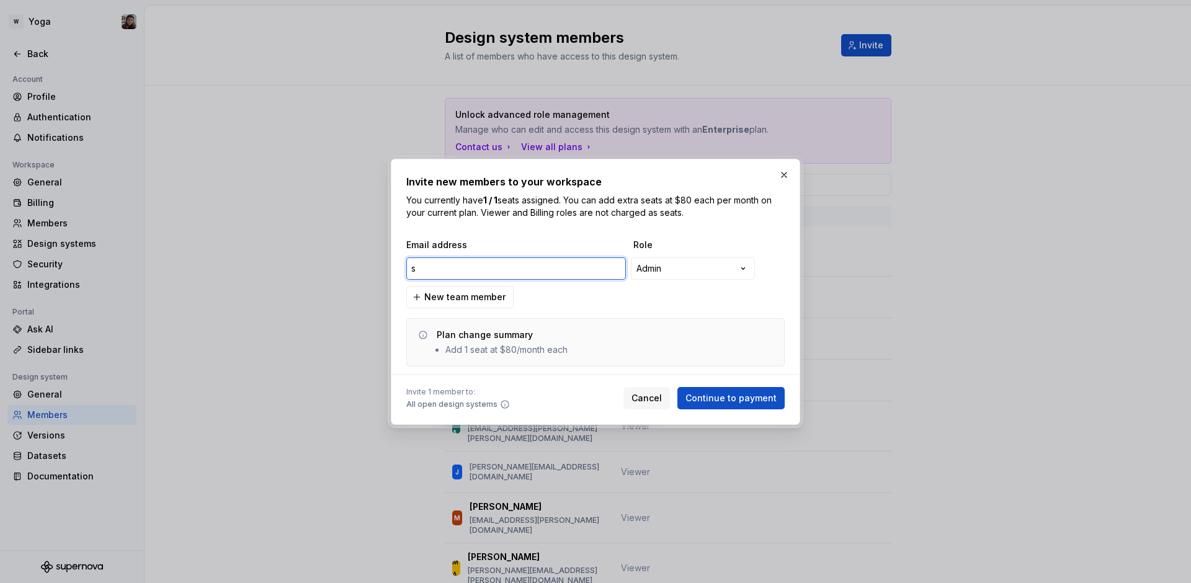
paste input "idnei.pereira@gympass.com"
type input "sidnei.pereira@gympass.com"
click at [622, 306] on div "**********" at bounding box center [595, 303] width 378 height 128
click at [733, 403] on span "Continue to payment" at bounding box center [731, 398] width 91 height 12
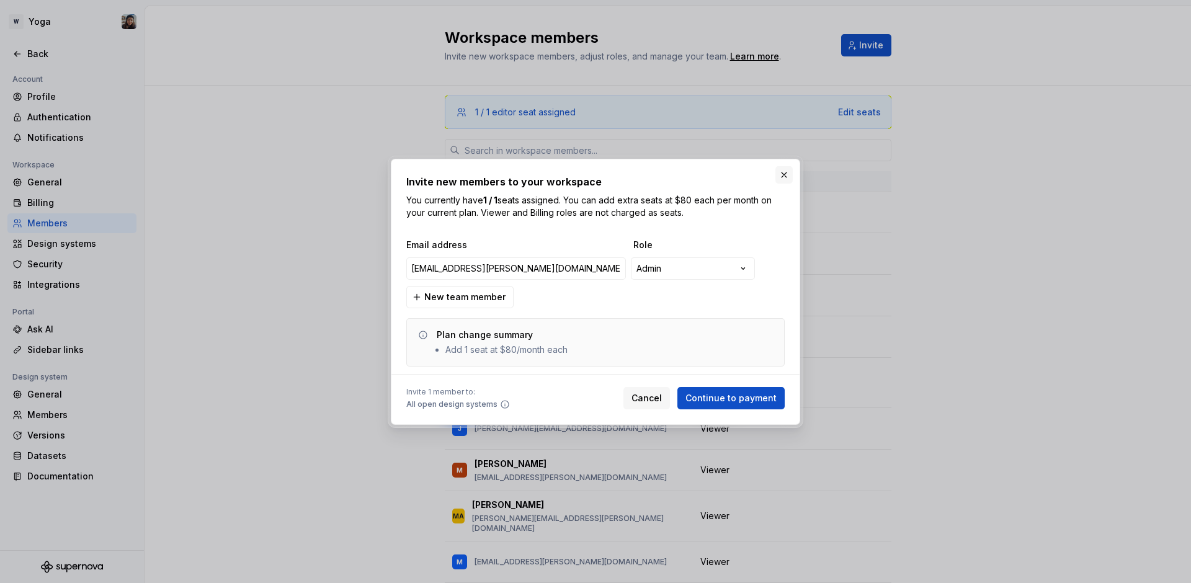
click at [777, 175] on button "button" at bounding box center [784, 174] width 17 height 17
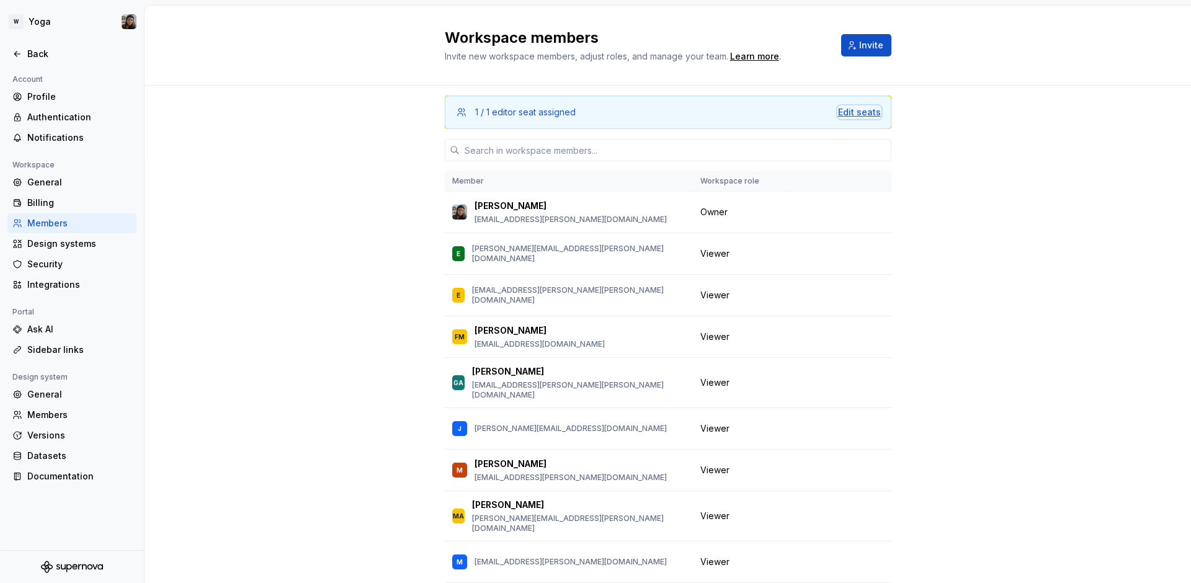
click at [854, 113] on div "Edit seats" at bounding box center [859, 112] width 43 height 12
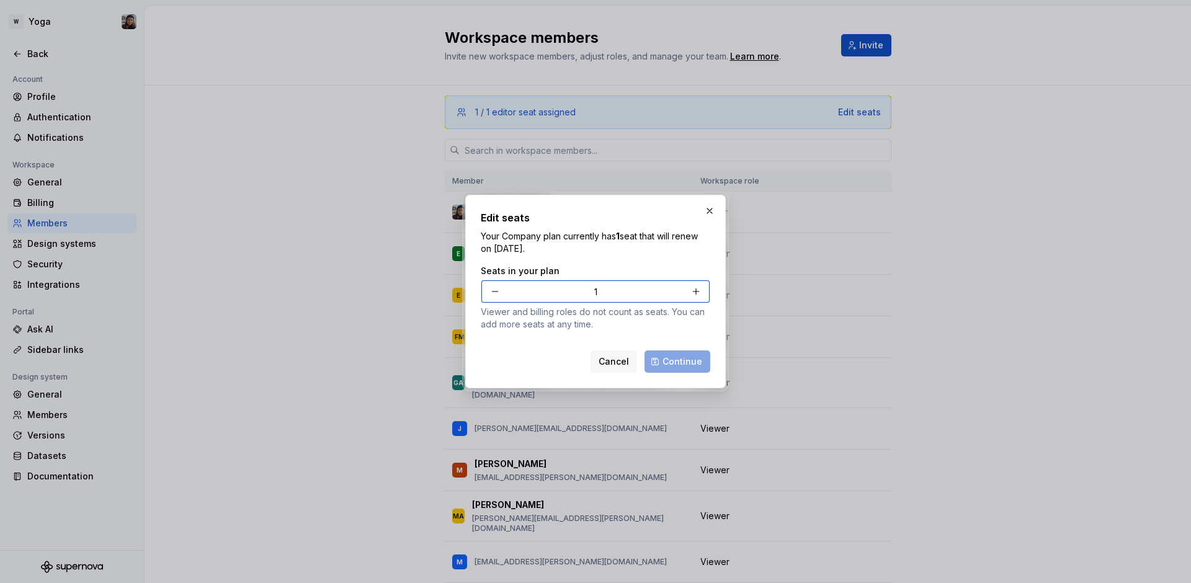
click at [691, 287] on button "button" at bounding box center [696, 291] width 22 height 22
type input "2"
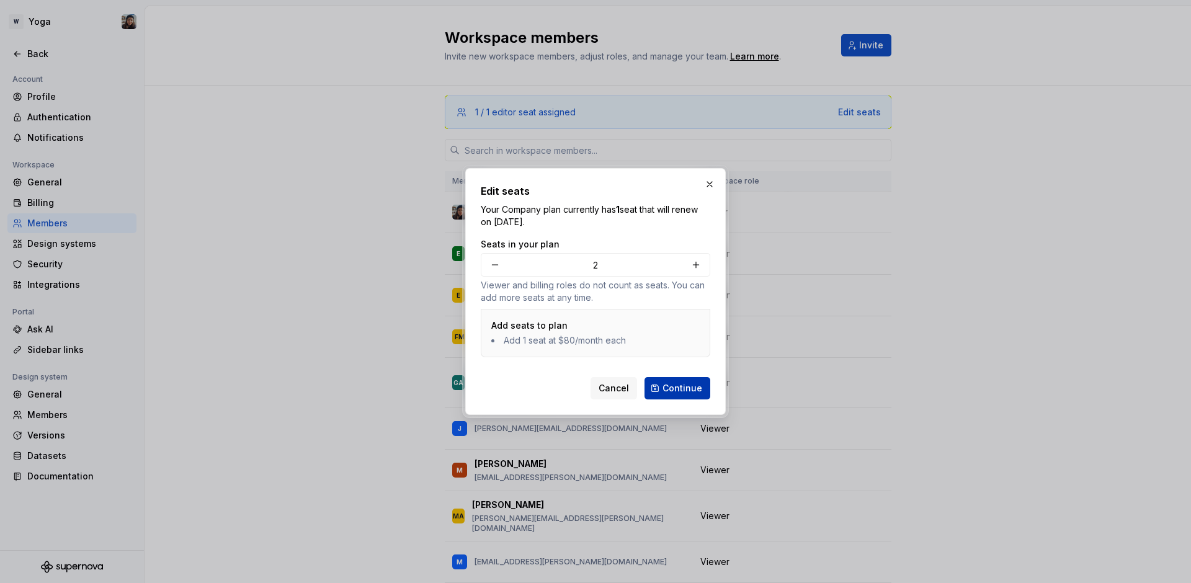
click at [689, 396] on button "Continue" at bounding box center [678, 388] width 66 height 22
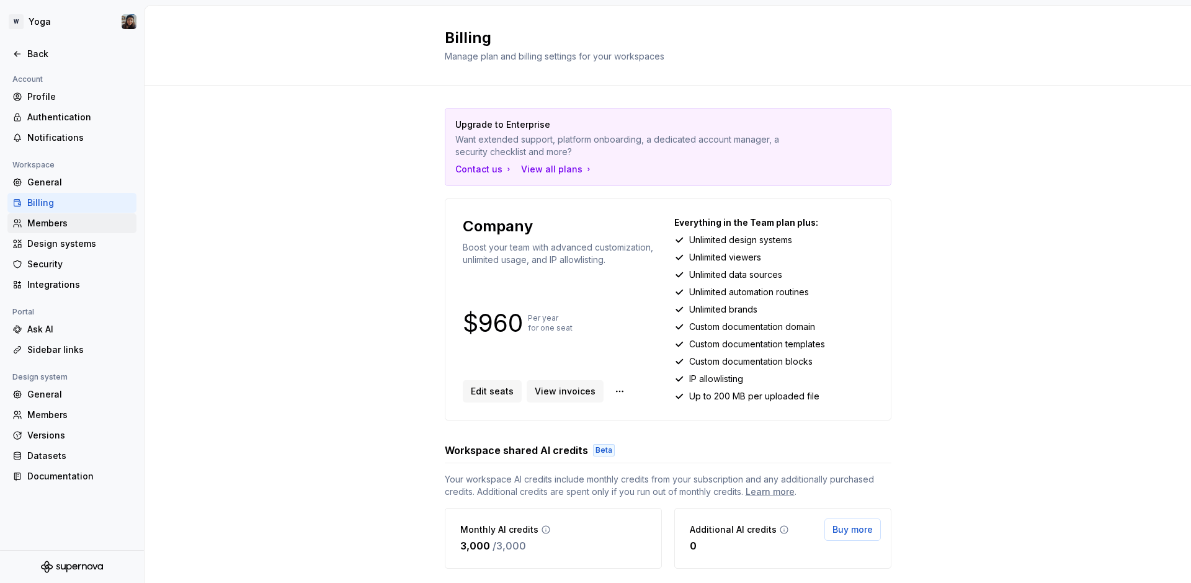
click at [64, 226] on div "Members" at bounding box center [79, 223] width 104 height 12
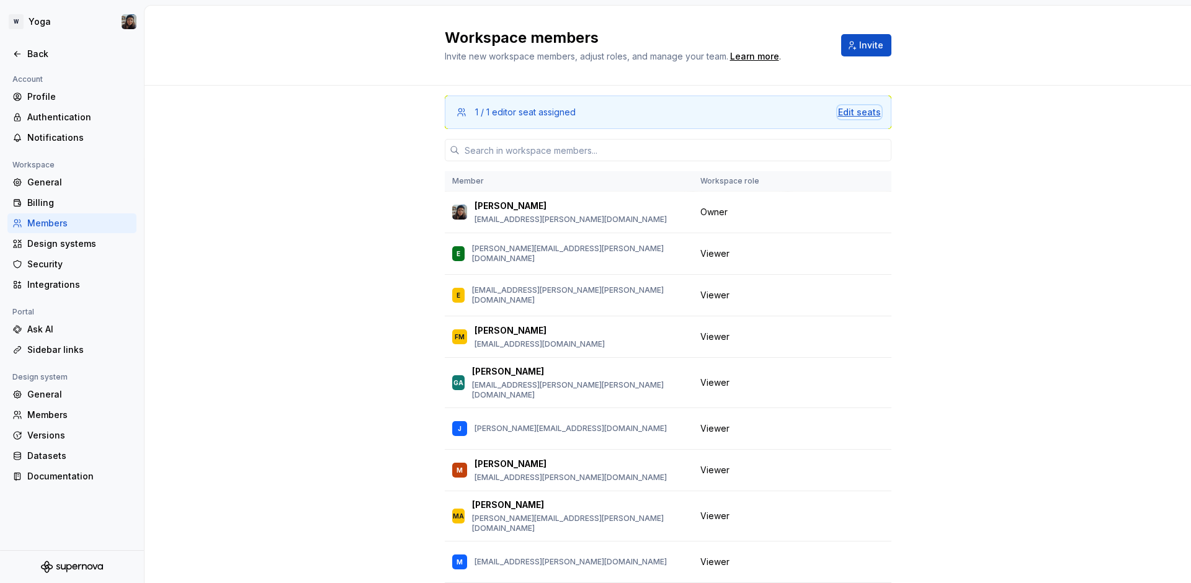
click at [848, 110] on div "Edit seats" at bounding box center [859, 112] width 43 height 12
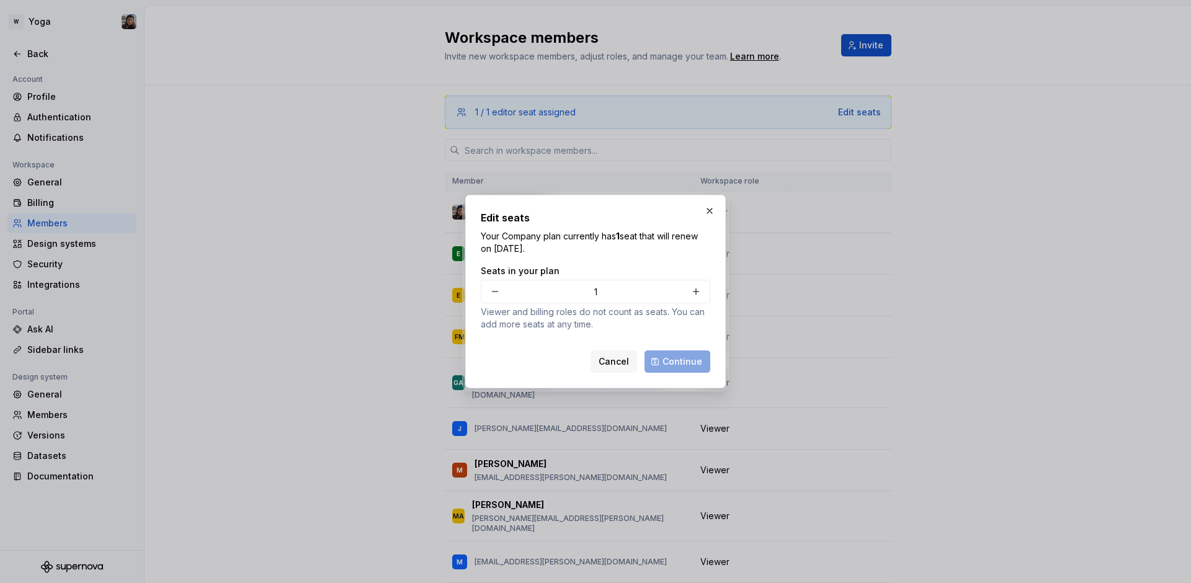
click at [682, 369] on div "Cancel Continue" at bounding box center [651, 362] width 120 height 22
drag, startPoint x: 705, startPoint y: 360, endPoint x: 671, endPoint y: 349, distance: 36.3
click at [705, 359] on div "Cancel Continue" at bounding box center [651, 362] width 120 height 22
click at [697, 288] on button "button" at bounding box center [696, 291] width 22 height 22
type input "2"
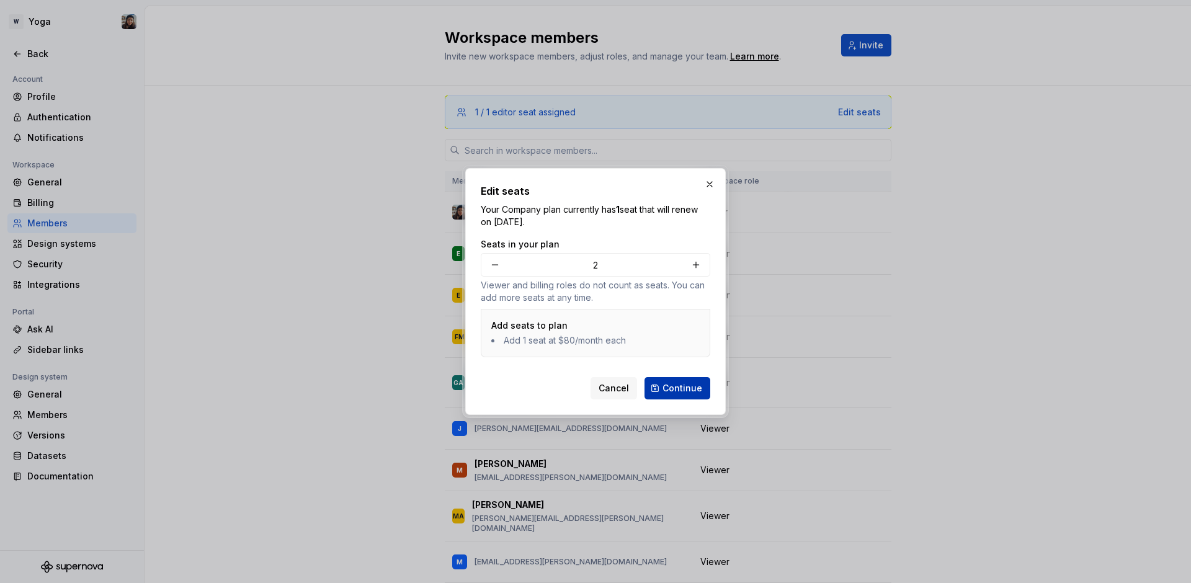
click at [681, 393] on span "Continue" at bounding box center [683, 388] width 40 height 12
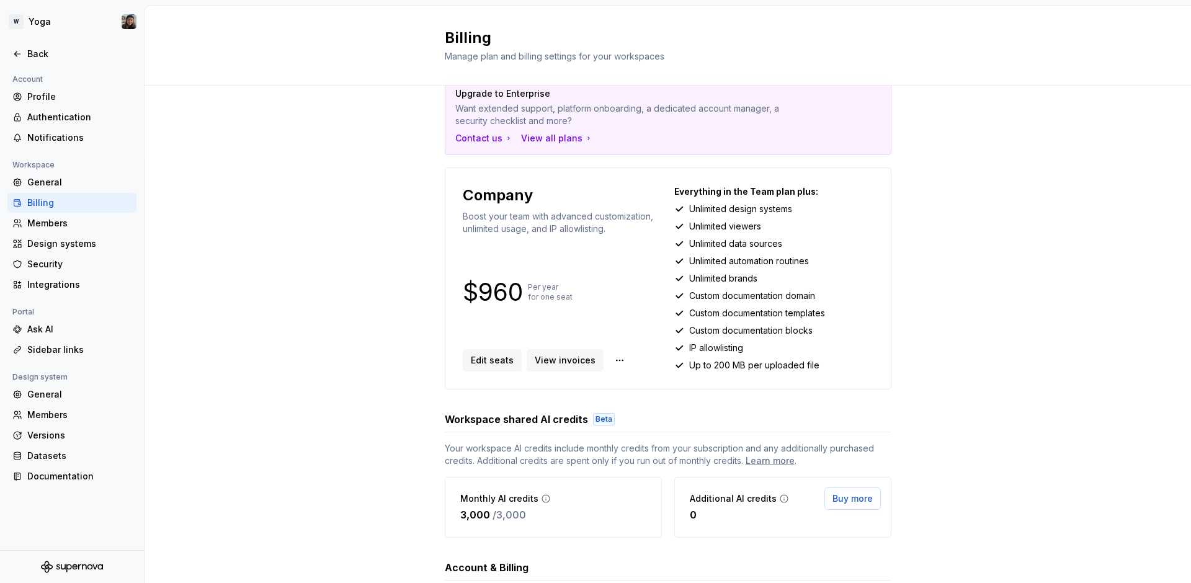
scroll to position [34, 0]
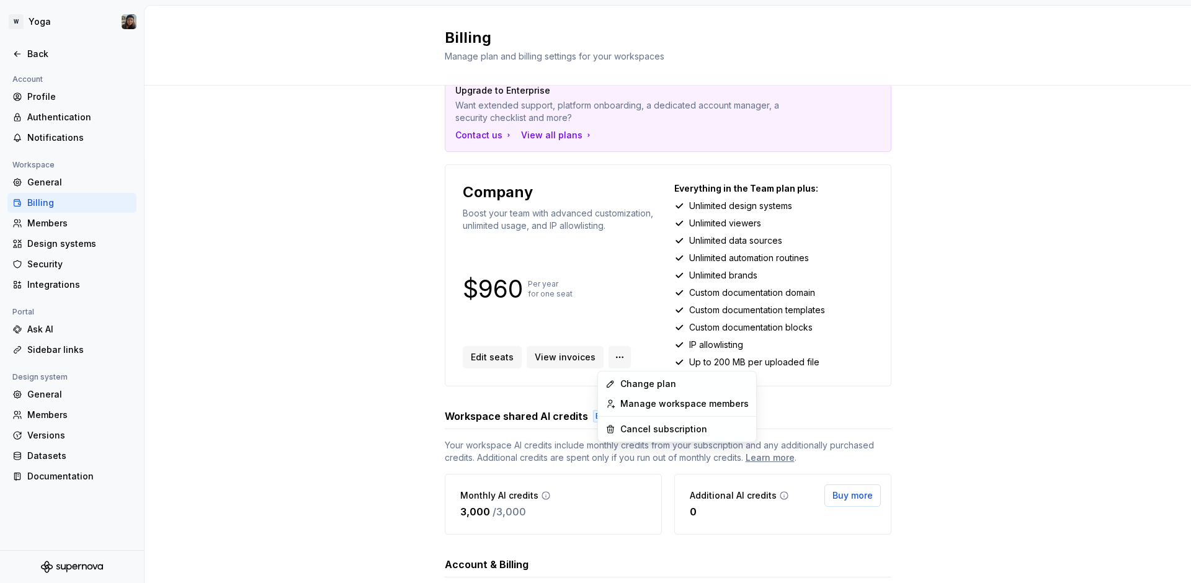
click at [609, 351] on html "W Yoga Back Account Profile Authentication Notifications Workspace General Bill…" at bounding box center [595, 291] width 1191 height 583
click at [610, 351] on html "W Yoga Back Account Profile Authentication Notifications Workspace General Bill…" at bounding box center [595, 291] width 1191 height 583
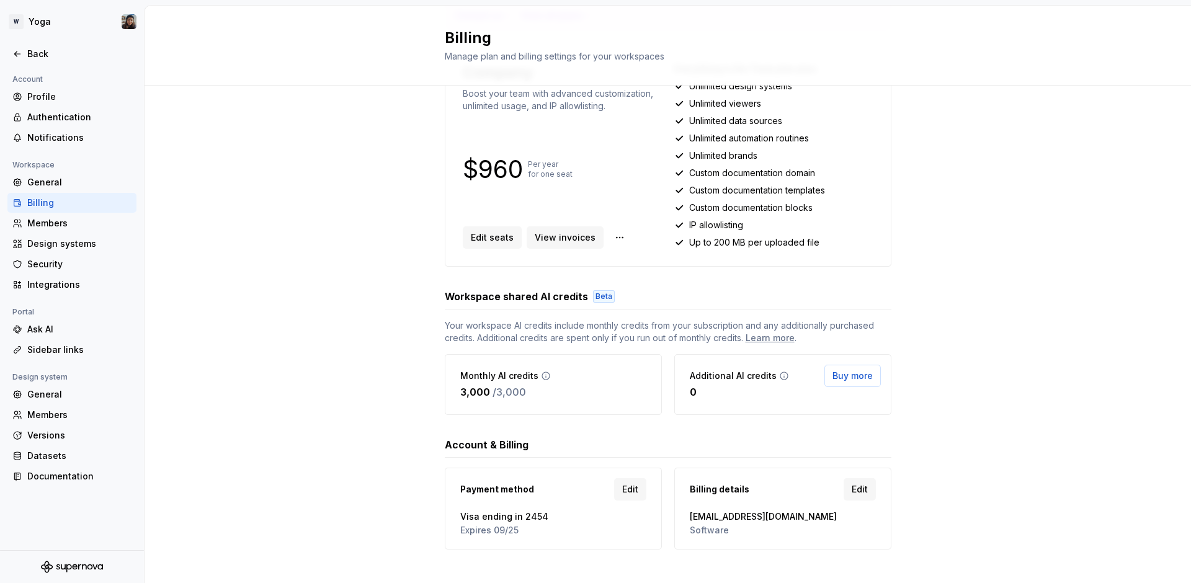
scroll to position [168, 0]
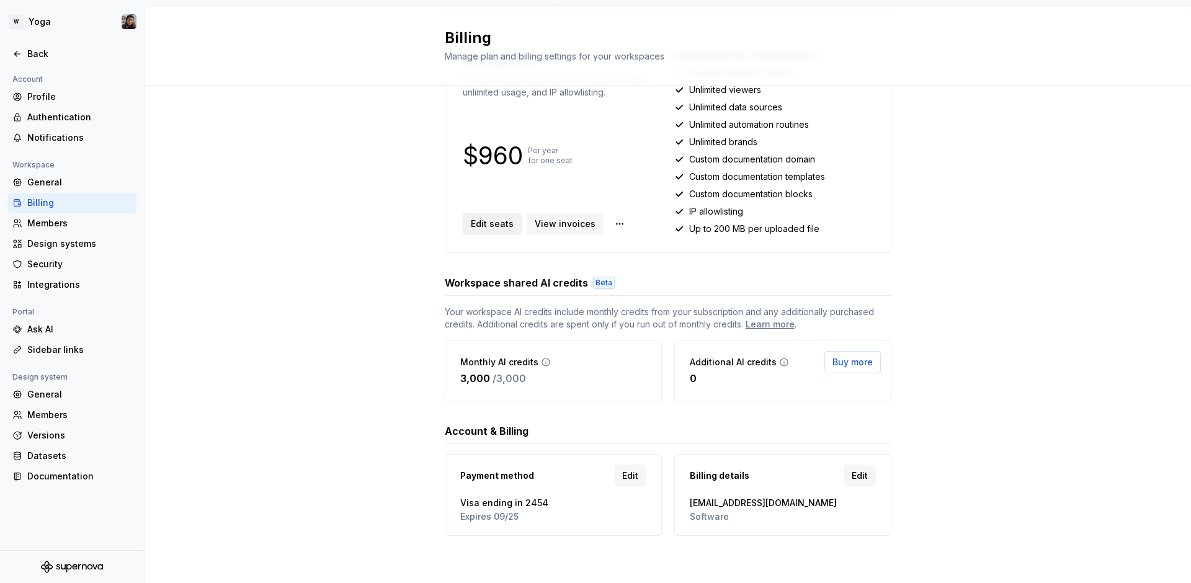
click at [483, 225] on span "Edit seats" at bounding box center [492, 224] width 43 height 12
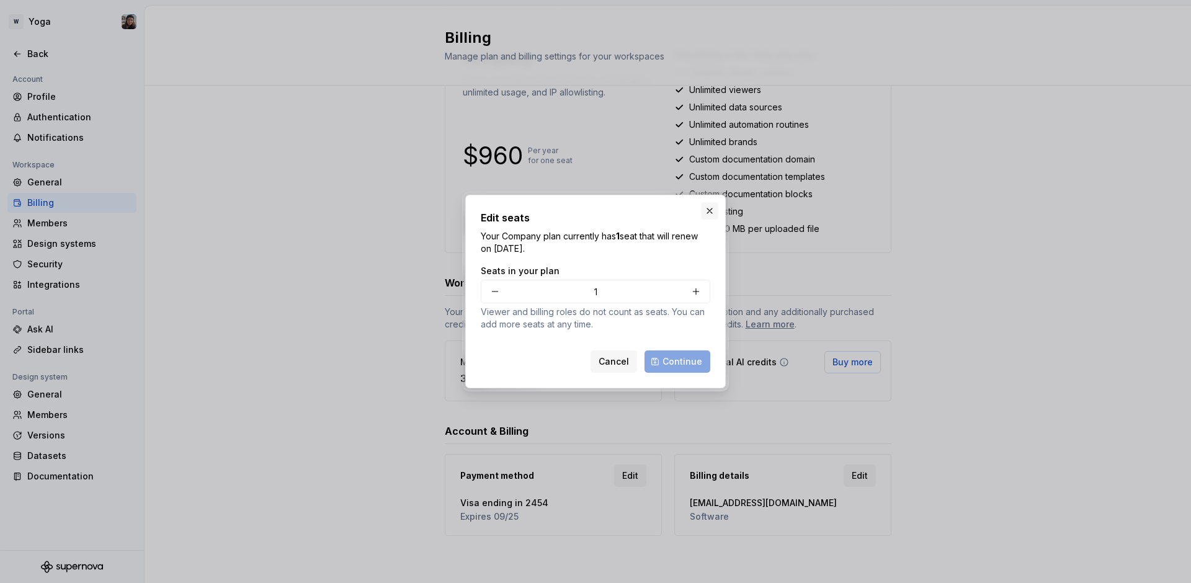
click at [714, 207] on button "button" at bounding box center [709, 210] width 17 height 17
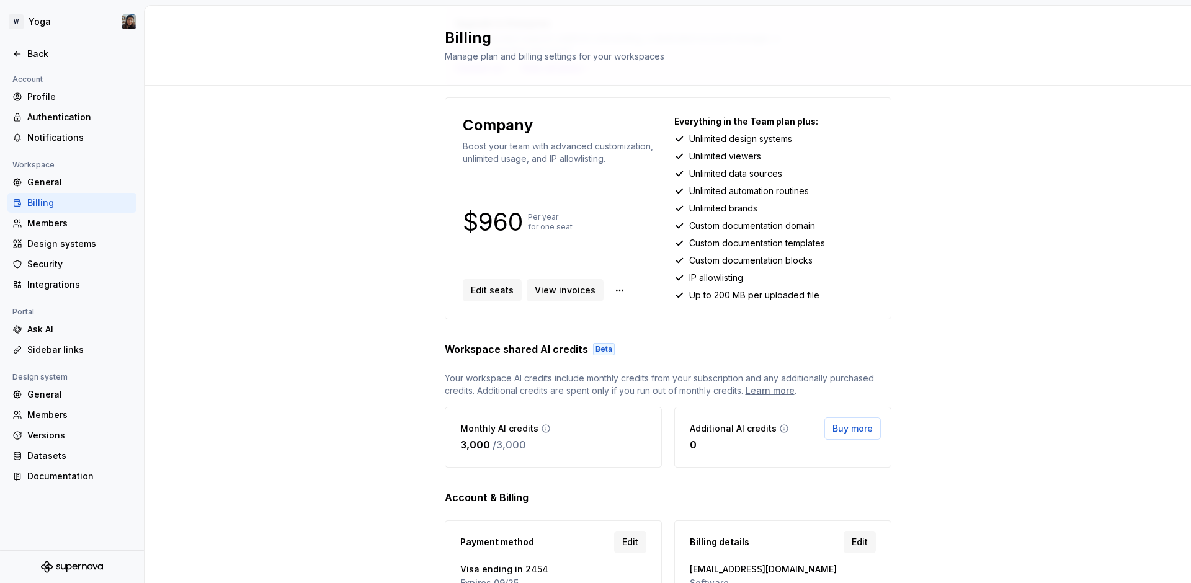
scroll to position [0, 0]
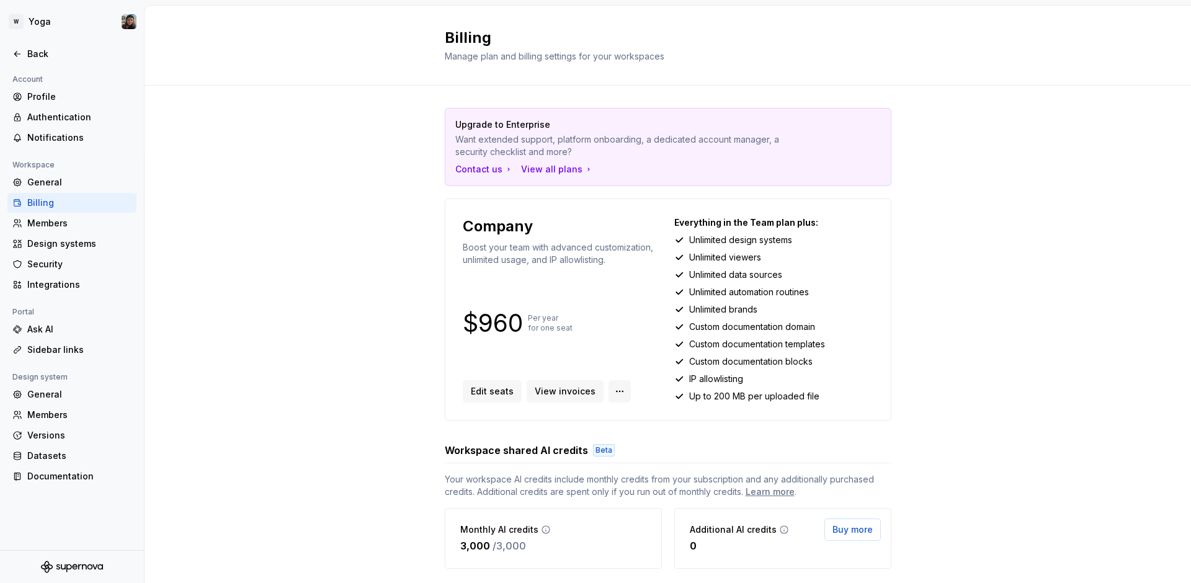
click at [613, 390] on html "W Yoga Back Account Profile Authentication Notifications Workspace General Bill…" at bounding box center [595, 291] width 1191 height 583
drag, startPoint x: 454, startPoint y: 320, endPoint x: 566, endPoint y: 333, distance: 113.1
click at [566, 333] on div "Company Boost your team with advanced customization, unlimited usage, and IP al…" at bounding box center [668, 310] width 447 height 222
click at [566, 333] on div "$960 Per year for one seat" at bounding box center [562, 323] width 199 height 20
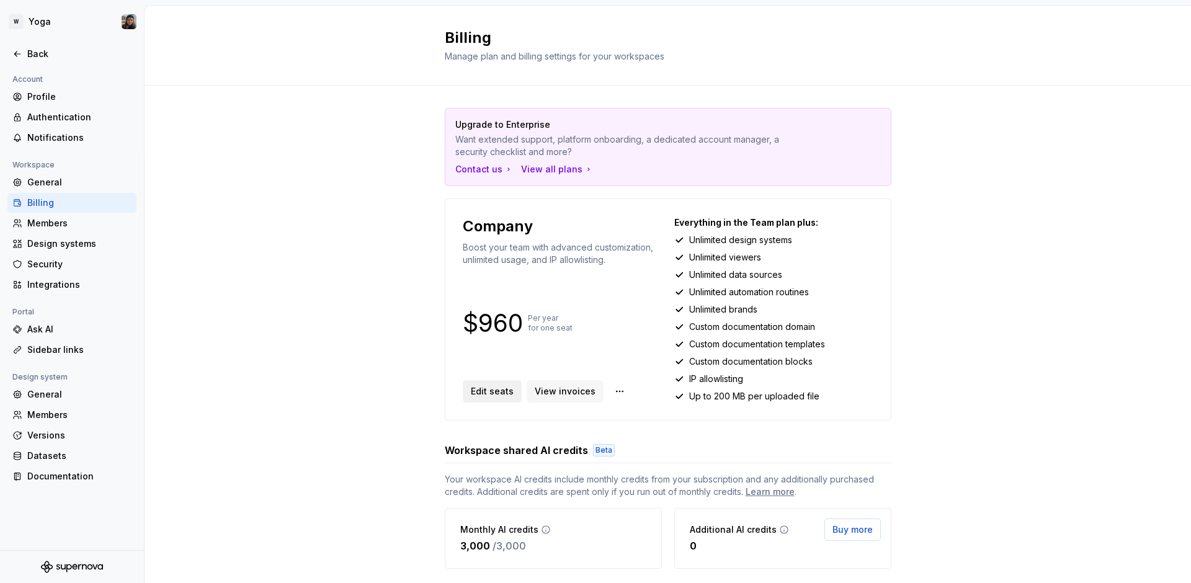
click at [480, 387] on span "Edit seats" at bounding box center [492, 391] width 43 height 12
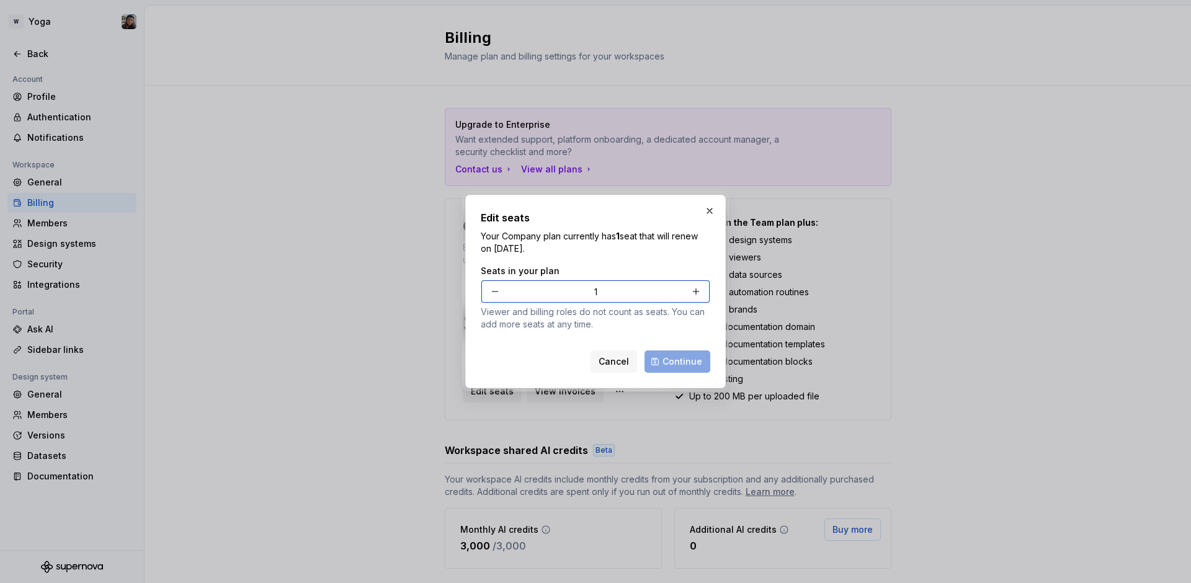
click at [699, 290] on button "button" at bounding box center [696, 291] width 22 height 22
type input "2"
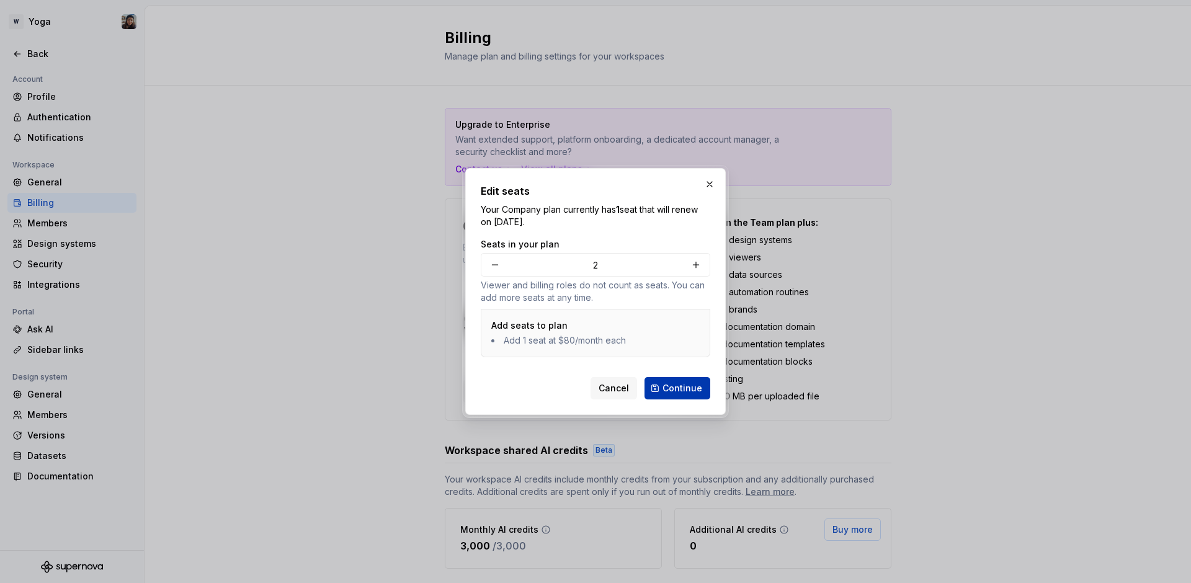
click at [694, 388] on span "Continue" at bounding box center [683, 388] width 40 height 12
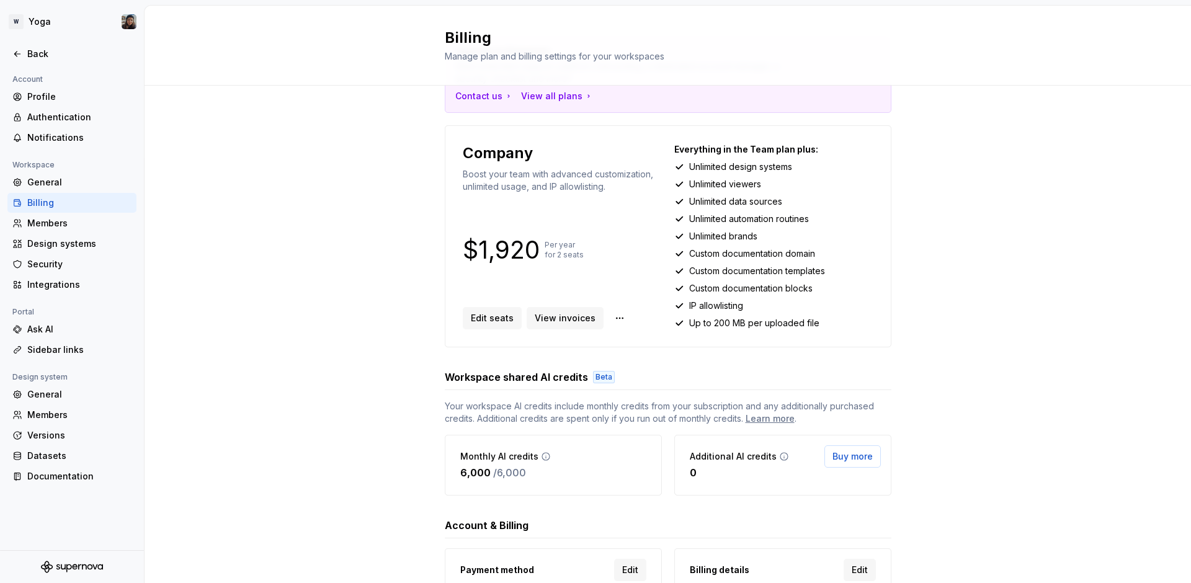
scroll to position [168, 0]
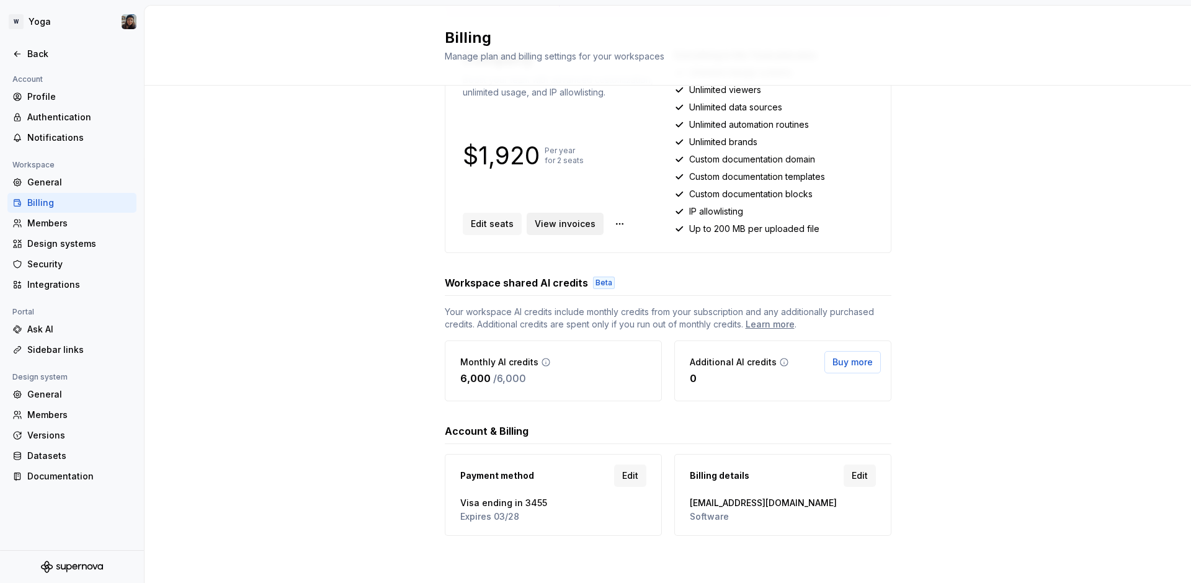
click at [563, 224] on span "View invoices" at bounding box center [565, 224] width 61 height 12
